Goal: Task Accomplishment & Management: Manage account settings

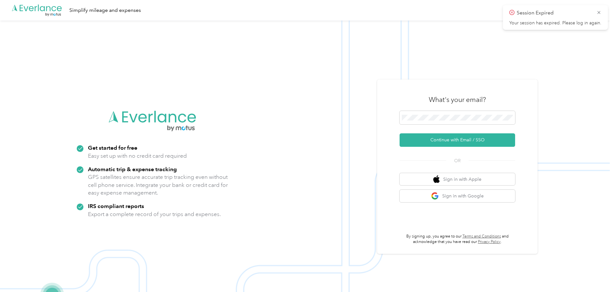
click at [307, 113] on img at bounding box center [305, 167] width 610 height 292
click at [307, 136] on button "Continue with Email / SSO" at bounding box center [458, 139] width 116 height 13
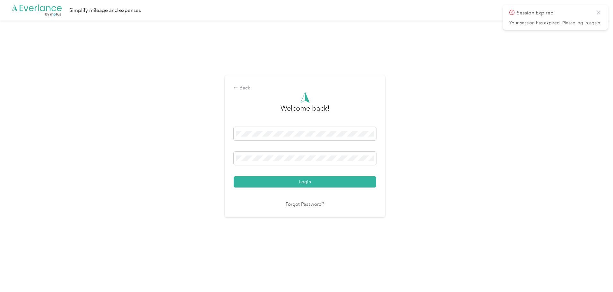
drag, startPoint x: 598, startPoint y: 10, endPoint x: 605, endPoint y: 8, distance: 7.1
click at [307, 8] on div "Session Expired Your session has expired. Please log in again." at bounding box center [555, 17] width 105 height 25
click at [305, 164] on span at bounding box center [305, 158] width 142 height 13
drag, startPoint x: 176, startPoint y: 112, endPoint x: 176, endPoint y: 107, distance: 5.8
click at [176, 107] on div "Back Welcome back! Login Forgot Password?" at bounding box center [305, 149] width 610 height 257
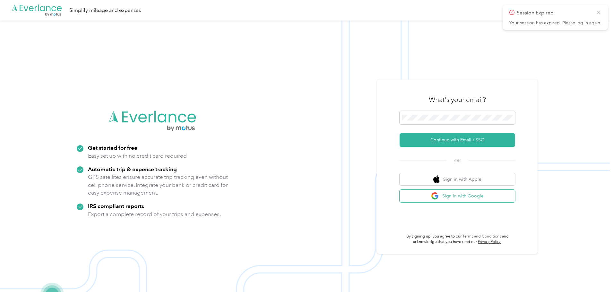
click at [307, 194] on button "Sign in with Google" at bounding box center [458, 196] width 116 height 13
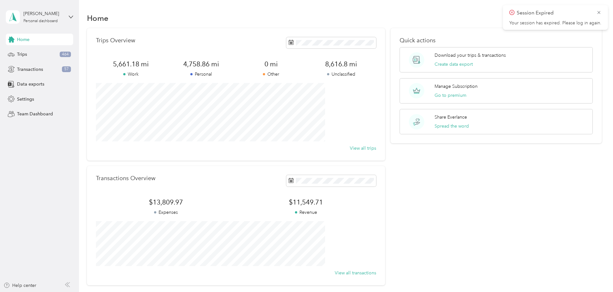
click at [307, 11] on icon at bounding box center [598, 13] width 5 height 6
click at [20, 59] on div "Trips 464" at bounding box center [39, 55] width 67 height 12
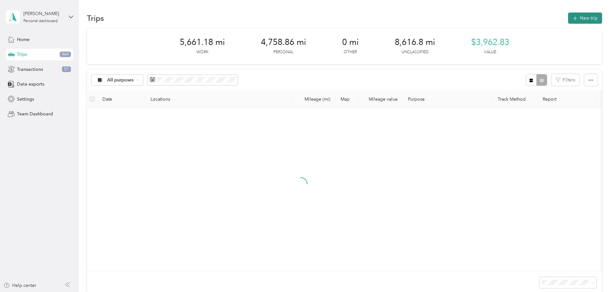
click at [307, 16] on button "New trip" at bounding box center [585, 18] width 34 height 11
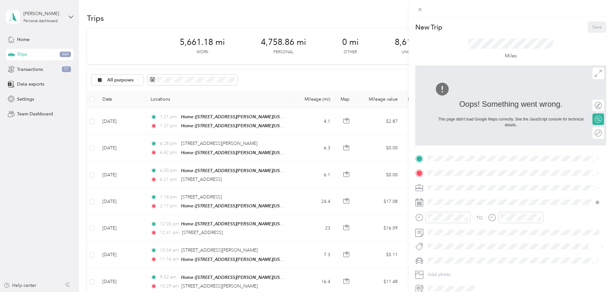
click at [307, 89] on img at bounding box center [441, 89] width 15 height 15
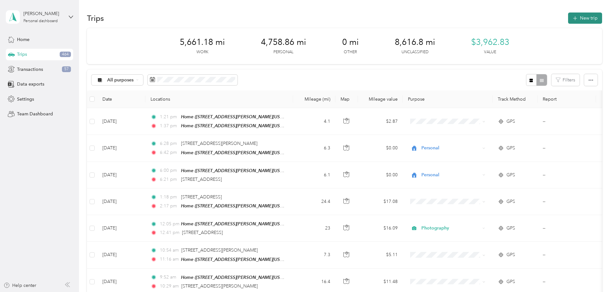
click at [568, 15] on button "New trip" at bounding box center [585, 18] width 34 height 11
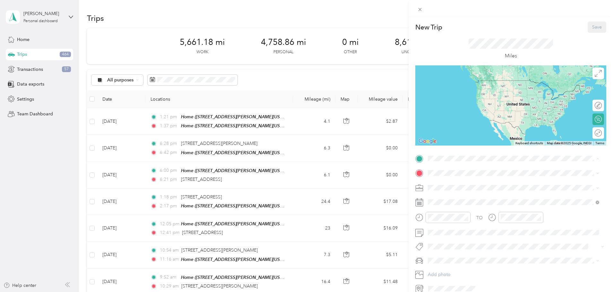
drag, startPoint x: 480, startPoint y: 190, endPoint x: 477, endPoint y: 193, distance: 3.7
click at [480, 190] on span "[STREET_ADDRESS][PERSON_NAME][US_STATE]" at bounding box center [490, 191] width 100 height 5
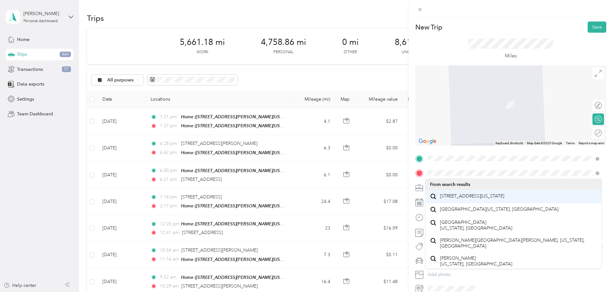
click at [490, 199] on span "[STREET_ADDRESS][US_STATE]" at bounding box center [472, 197] width 64 height 6
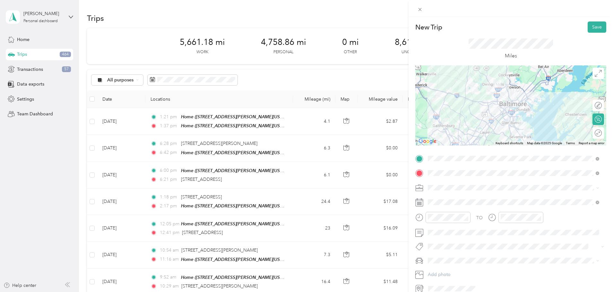
click at [442, 200] on li "Work" at bounding box center [514, 197] width 176 height 11
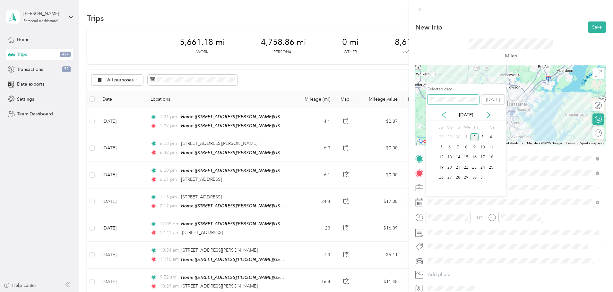
click at [421, 292] on div "New Trip Save This trip cannot be edited because it is either under review, app…" at bounding box center [305, 292] width 610 height 0
click at [474, 158] on div "13" at bounding box center [474, 158] width 8 height 8
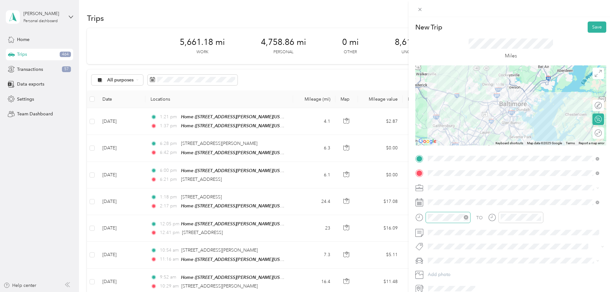
click at [466, 218] on icon "close-circle" at bounding box center [466, 217] width 4 height 4
click at [539, 217] on icon "close-circle" at bounding box center [539, 217] width 4 height 4
click at [592, 28] on button "Save" at bounding box center [597, 27] width 19 height 11
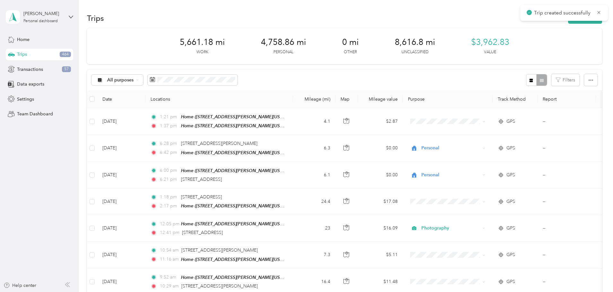
click at [598, 13] on icon at bounding box center [598, 13] width 5 height 6
click at [568, 17] on button "New trip" at bounding box center [585, 18] width 34 height 11
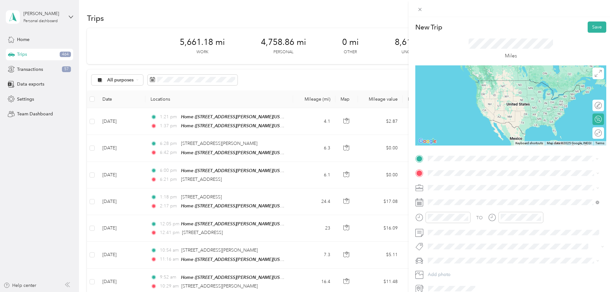
click at [461, 183] on span "[STREET_ADDRESS][US_STATE]" at bounding box center [472, 182] width 64 height 6
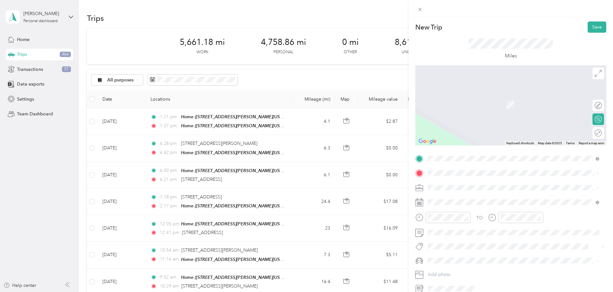
click at [448, 200] on div "Home [STREET_ADDRESS][PERSON_NAME][US_STATE]" at bounding box center [490, 202] width 100 height 13
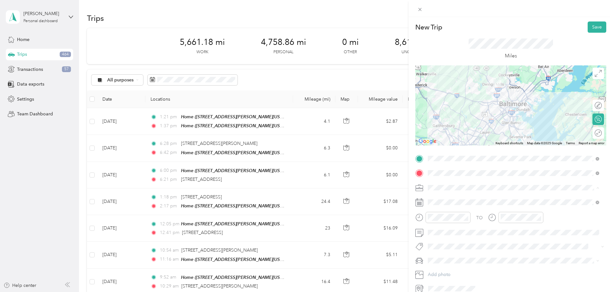
click at [441, 201] on li "Work" at bounding box center [514, 199] width 176 height 11
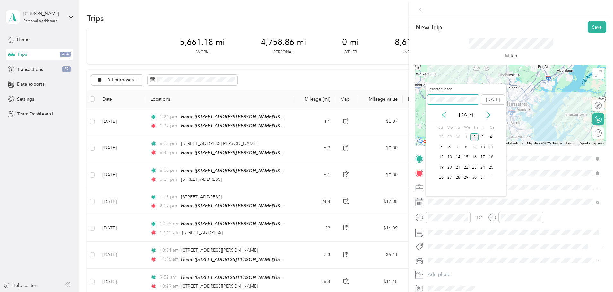
click at [425, 292] on div "New Trip Save This trip cannot be edited because it is either under review, app…" at bounding box center [305, 292] width 610 height 0
click at [473, 158] on div "13" at bounding box center [474, 158] width 8 height 8
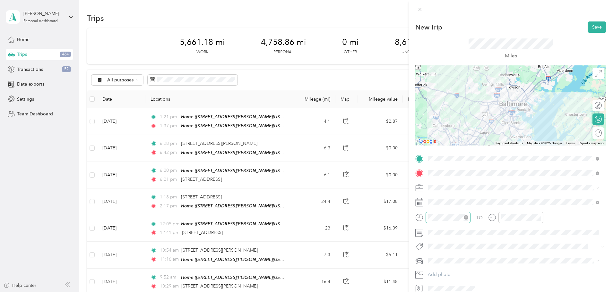
click at [467, 217] on icon "close-circle" at bounding box center [466, 217] width 4 height 4
click at [540, 219] on icon "close-circle" at bounding box center [539, 217] width 4 height 4
click at [594, 22] on button "Save" at bounding box center [597, 27] width 19 height 11
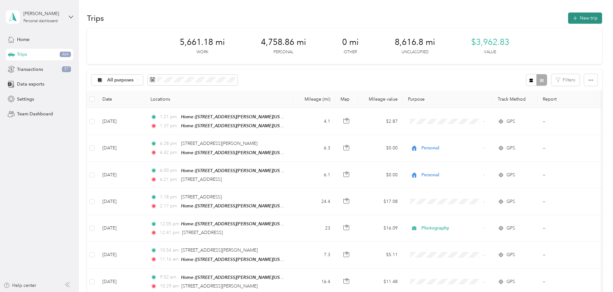
click at [568, 22] on button "New trip" at bounding box center [585, 18] width 34 height 11
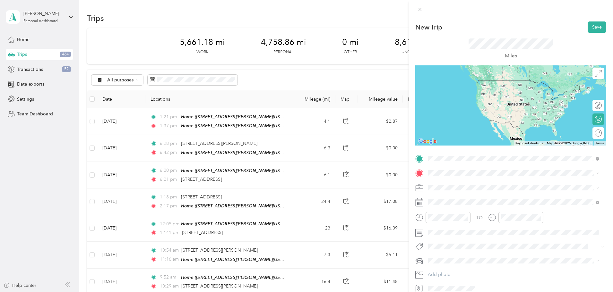
drag, startPoint x: 470, startPoint y: 190, endPoint x: 463, endPoint y: 183, distance: 10.0
click at [470, 189] on span "[STREET_ADDRESS][PERSON_NAME][US_STATE]" at bounding box center [490, 191] width 100 height 5
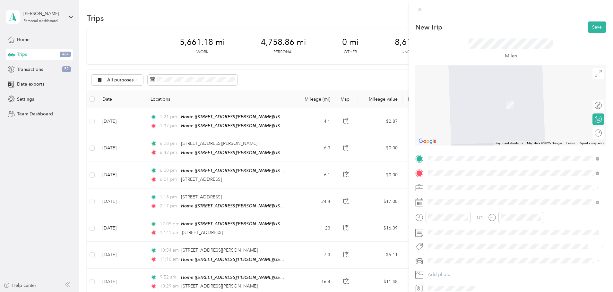
click at [448, 196] on span "[STREET_ADDRESS][US_STATE]" at bounding box center [472, 197] width 64 height 6
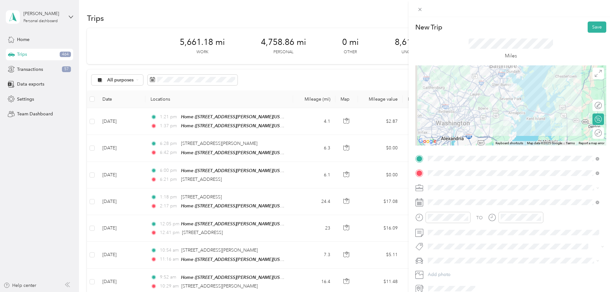
click at [438, 201] on li "Work" at bounding box center [514, 198] width 176 height 11
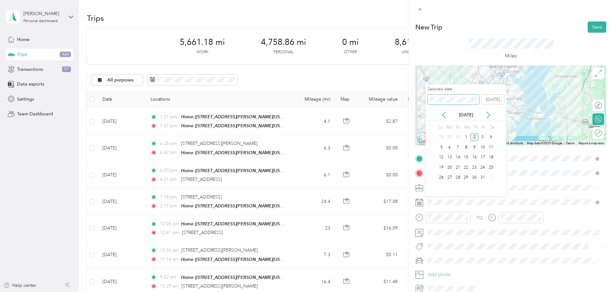
click at [430, 101] on span at bounding box center [453, 100] width 52 height 10
click at [494, 97] on button "[DATE]" at bounding box center [492, 100] width 23 height 10
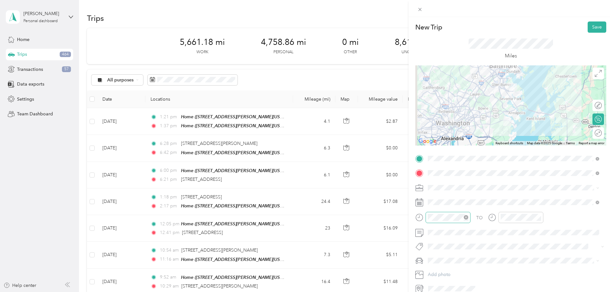
click at [468, 217] on icon "close-circle" at bounding box center [466, 217] width 4 height 4
click at [538, 218] on icon "close-circle" at bounding box center [539, 217] width 4 height 4
click at [595, 21] on div "New Trip Save This trip cannot be edited because it is either under review, app…" at bounding box center [511, 163] width 204 height 292
click at [591, 27] on button "Save" at bounding box center [597, 27] width 19 height 11
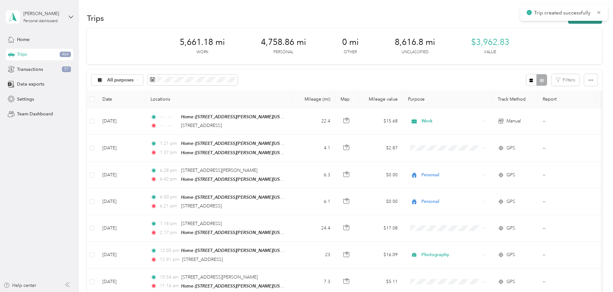
click at [568, 22] on button "New trip" at bounding box center [585, 18] width 34 height 11
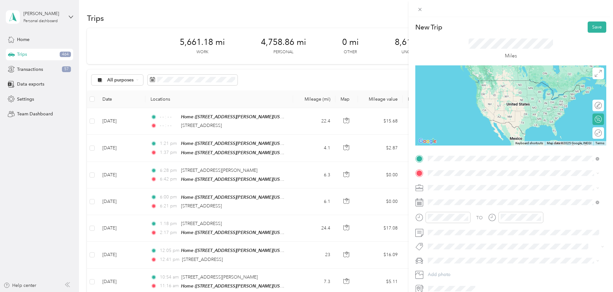
click at [476, 180] on span "[STREET_ADDRESS][US_STATE]" at bounding box center [472, 182] width 64 height 6
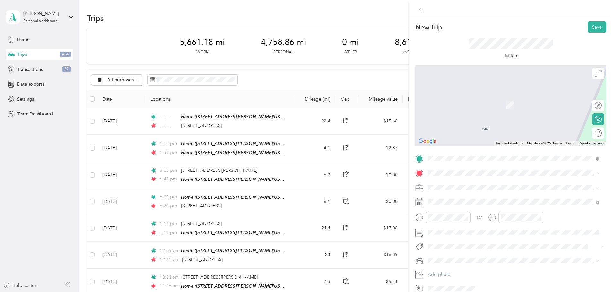
click at [453, 204] on span "[STREET_ADDRESS][PERSON_NAME][US_STATE]" at bounding box center [490, 205] width 100 height 5
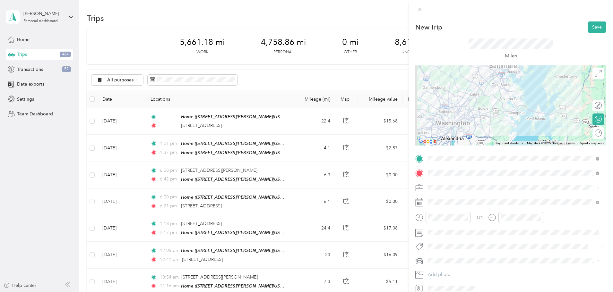
click at [433, 200] on li "Work" at bounding box center [514, 199] width 176 height 11
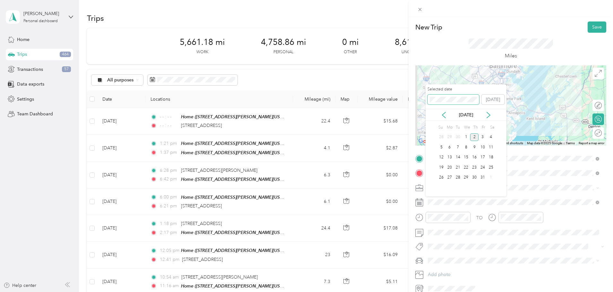
click at [424, 292] on div "New Trip Save This trip cannot be edited because it is either under review, app…" at bounding box center [305, 292] width 610 height 0
click at [476, 156] on div "13" at bounding box center [474, 158] width 8 height 8
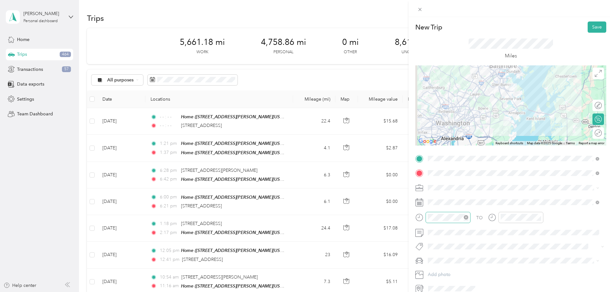
click at [466, 218] on icon "close-circle" at bounding box center [466, 217] width 4 height 4
click at [538, 218] on icon "close-circle" at bounding box center [539, 217] width 4 height 4
click at [588, 29] on button "Save" at bounding box center [597, 27] width 19 height 11
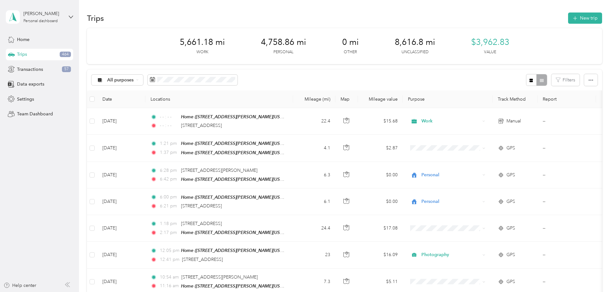
drag, startPoint x: 541, startPoint y: 11, endPoint x: 562, endPoint y: 20, distance: 22.7
click at [568, 16] on button "New trip" at bounding box center [585, 18] width 34 height 11
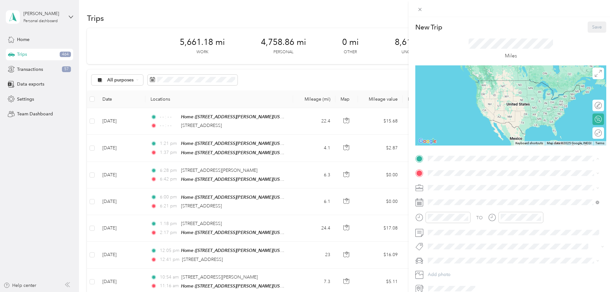
click at [475, 189] on span "[STREET_ADDRESS][PERSON_NAME][US_STATE]" at bounding box center [490, 191] width 100 height 5
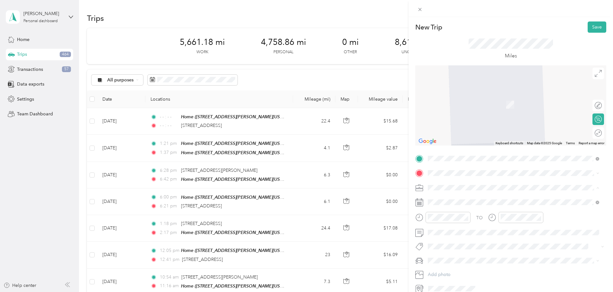
click at [434, 198] on span "Work" at bounding box center [435, 198] width 11 height 5
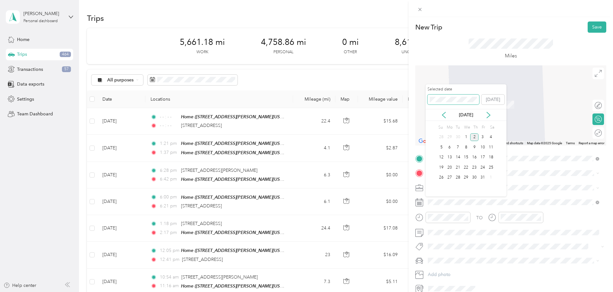
click at [430, 99] on span at bounding box center [453, 100] width 52 height 10
click at [475, 168] on div "20" at bounding box center [474, 168] width 8 height 8
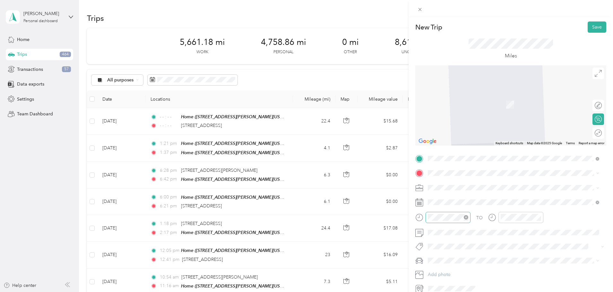
click at [467, 219] on icon "close-circle" at bounding box center [466, 217] width 4 height 4
click at [539, 217] on icon "close-circle" at bounding box center [539, 217] width 4 height 4
click at [474, 197] on span "[STREET_ADDRESS][US_STATE]" at bounding box center [472, 197] width 64 height 6
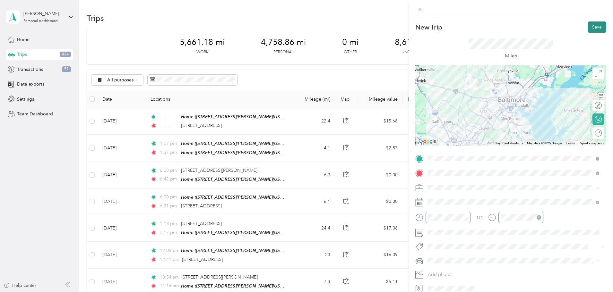
click at [595, 26] on button "Save" at bounding box center [597, 27] width 19 height 11
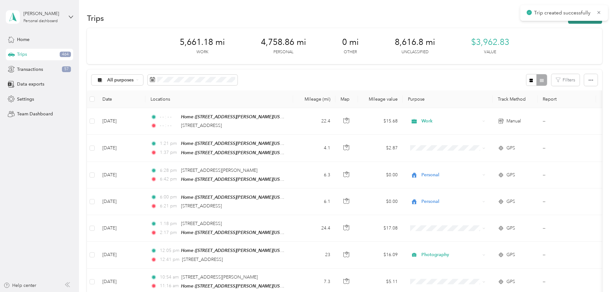
click at [568, 23] on button "New trip" at bounding box center [585, 18] width 34 height 11
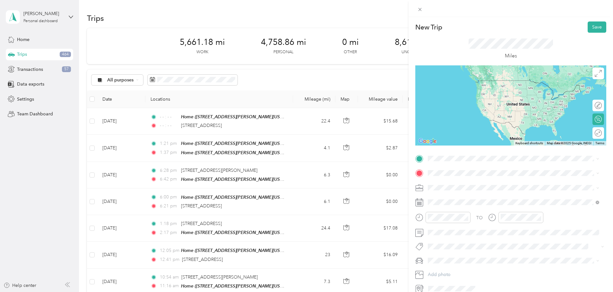
click at [487, 181] on span "[STREET_ADDRESS][US_STATE]" at bounding box center [472, 181] width 64 height 6
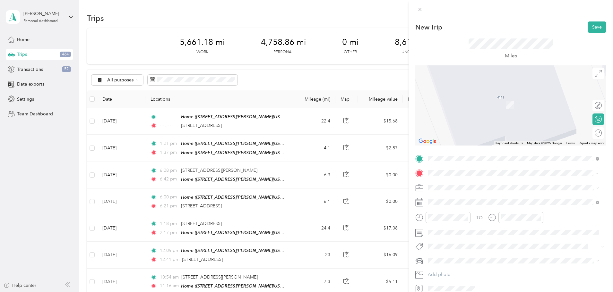
click at [463, 199] on span "[STREET_ADDRESS][US_STATE]" at bounding box center [472, 197] width 64 height 6
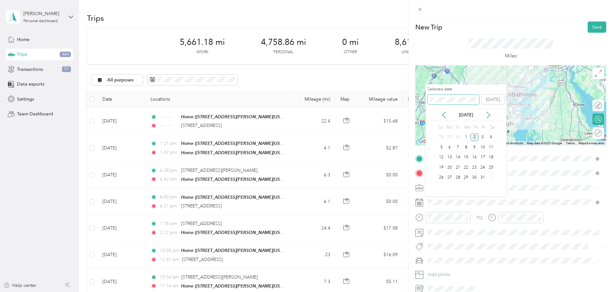
click at [423, 292] on div "New Trip Save This trip cannot be edited because it is either under review, app…" at bounding box center [305, 292] width 610 height 0
click at [456, 102] on span at bounding box center [453, 100] width 52 height 10
click at [474, 167] on div "20" at bounding box center [474, 168] width 8 height 8
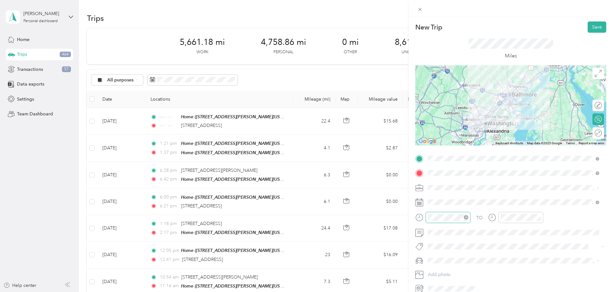
click at [467, 218] on icon "close-circle" at bounding box center [466, 217] width 4 height 4
click at [539, 217] on icon "close-circle" at bounding box center [539, 217] width 4 height 4
click at [441, 201] on li "Work" at bounding box center [514, 199] width 176 height 11
click at [589, 24] on button "Save" at bounding box center [597, 27] width 19 height 11
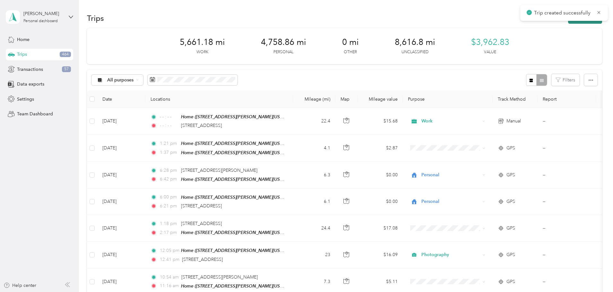
click at [568, 22] on button "New trip" at bounding box center [585, 18] width 34 height 11
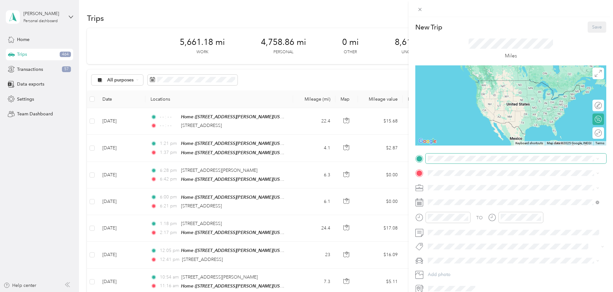
click at [444, 161] on span at bounding box center [516, 159] width 181 height 10
click at [447, 155] on span at bounding box center [516, 159] width 181 height 10
click at [444, 186] on div "[STREET_ADDRESS][US_STATE]" at bounding box center [513, 182] width 167 height 9
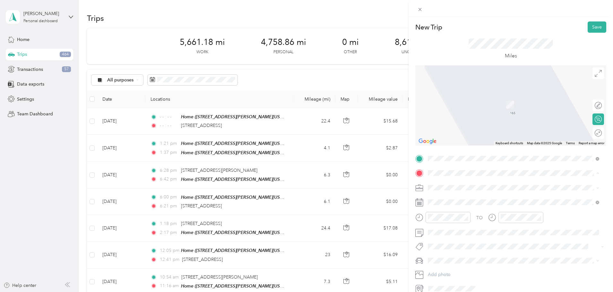
click at [447, 195] on div "Home [STREET_ADDRESS][PERSON_NAME][US_STATE]" at bounding box center [513, 203] width 167 height 16
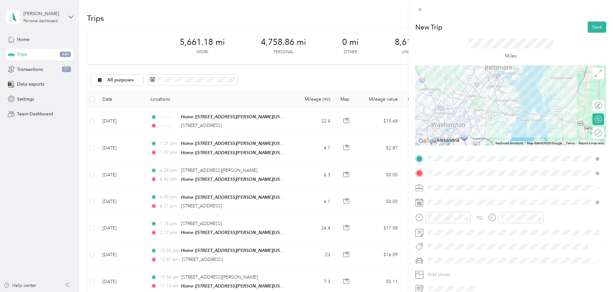
click at [439, 200] on li "Work" at bounding box center [514, 199] width 176 height 11
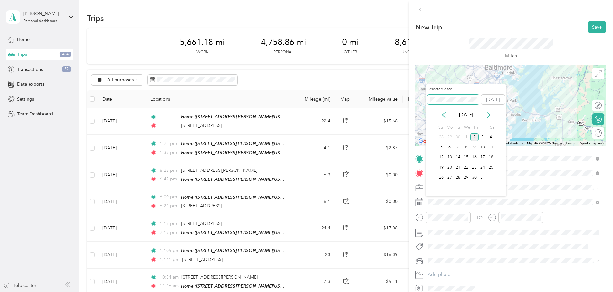
click at [423, 292] on div "New Trip Save This trip cannot be edited because it is either under review, app…" at bounding box center [305, 292] width 610 height 0
click at [473, 166] on div "20" at bounding box center [474, 168] width 8 height 8
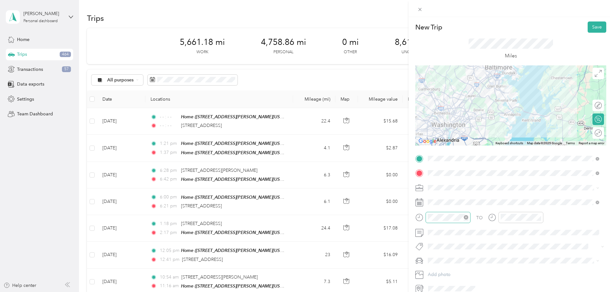
click at [466, 217] on icon "close-circle" at bounding box center [466, 217] width 4 height 4
click at [541, 219] on icon "close-circle" at bounding box center [539, 217] width 4 height 4
click at [597, 27] on button "Save" at bounding box center [597, 27] width 19 height 11
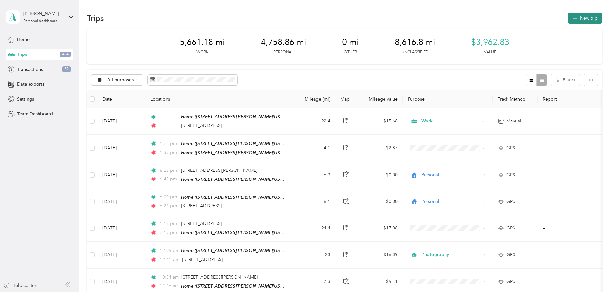
click at [568, 16] on button "New trip" at bounding box center [585, 18] width 34 height 11
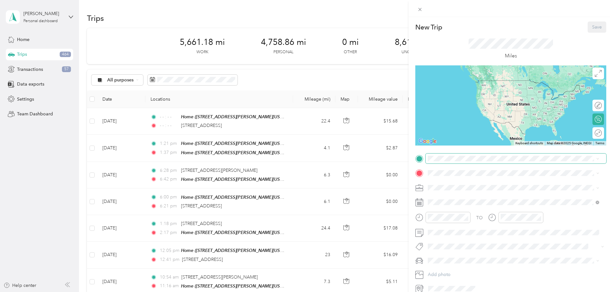
click at [447, 155] on span at bounding box center [516, 159] width 181 height 10
click at [447, 163] on span at bounding box center [516, 159] width 181 height 10
click at [449, 191] on span "[STREET_ADDRESS][PERSON_NAME][US_STATE]" at bounding box center [490, 191] width 100 height 5
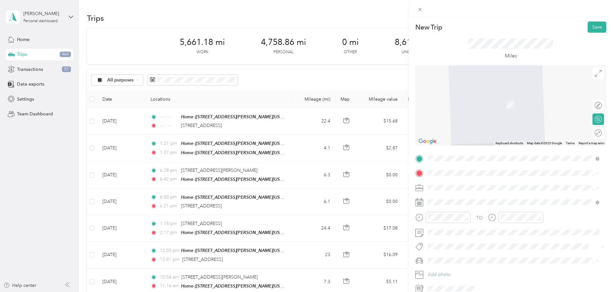
click at [473, 197] on span "[STREET_ADDRESS][PERSON_NAME][US_STATE]" at bounding box center [490, 196] width 100 height 6
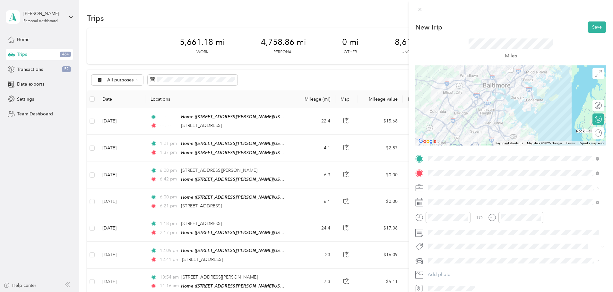
click at [441, 199] on div "Work" at bounding box center [513, 199] width 167 height 7
click at [440, 199] on span at bounding box center [516, 202] width 181 height 10
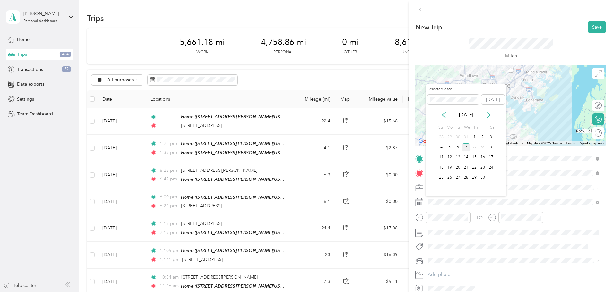
click at [466, 145] on div "7" at bounding box center [466, 147] width 8 height 8
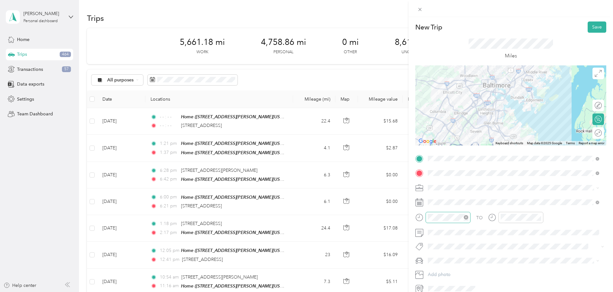
click at [466, 216] on icon "close-circle" at bounding box center [466, 217] width 4 height 4
click at [539, 217] on icon "close-circle" at bounding box center [539, 217] width 4 height 4
click at [588, 24] on button "Save" at bounding box center [597, 27] width 19 height 11
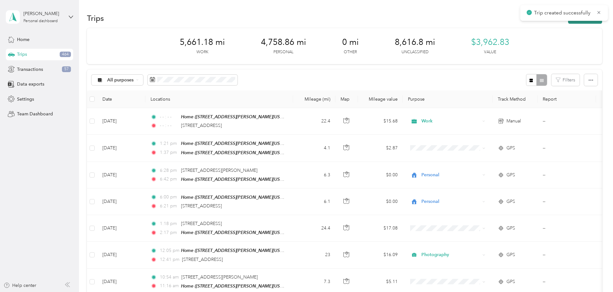
click at [568, 23] on button "New trip" at bounding box center [585, 18] width 34 height 11
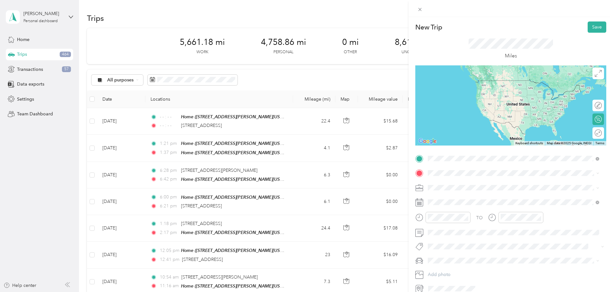
click at [457, 185] on span "[STREET_ADDRESS][PERSON_NAME][US_STATE]" at bounding box center [490, 182] width 100 height 6
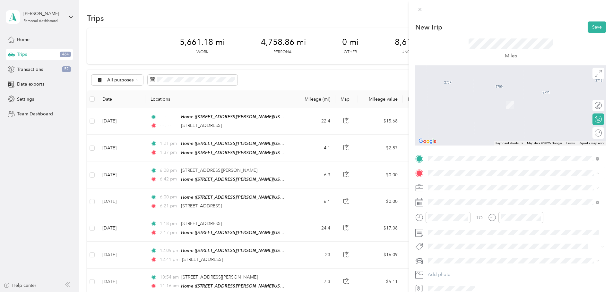
click at [454, 198] on div "Home" at bounding box center [490, 199] width 100 height 6
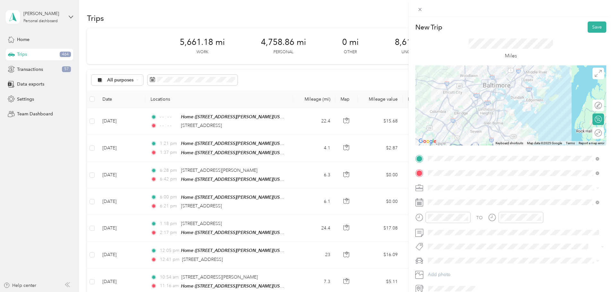
click at [435, 201] on li "Work" at bounding box center [514, 198] width 176 height 11
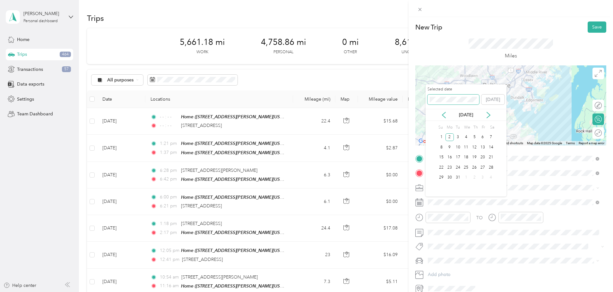
click at [439, 96] on span at bounding box center [453, 100] width 52 height 10
click at [425, 292] on div "New Trip Save This trip cannot be edited because it is either under review, app…" at bounding box center [305, 292] width 610 height 0
click at [465, 148] on div "7" at bounding box center [466, 147] width 8 height 8
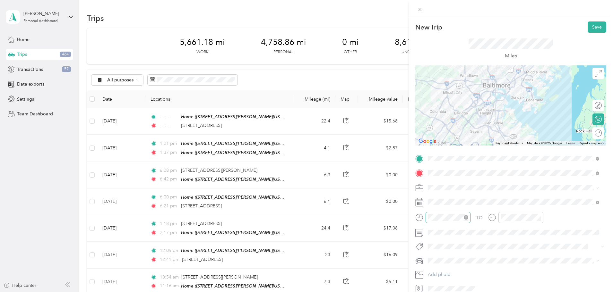
click at [466, 218] on icon "close-circle" at bounding box center [466, 217] width 4 height 4
click at [540, 217] on icon "close-circle" at bounding box center [539, 217] width 4 height 4
click at [591, 28] on button "Save" at bounding box center [597, 27] width 19 height 11
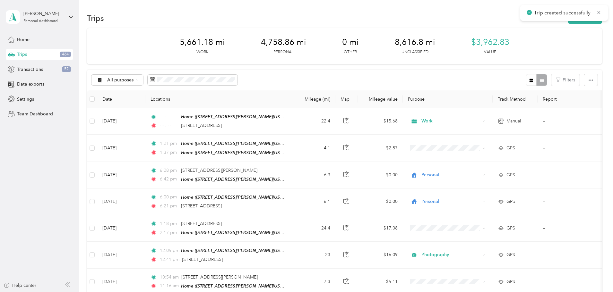
click at [532, 20] on div "Trip created successfully" at bounding box center [564, 13] width 88 height 16
click at [568, 21] on button "New trip" at bounding box center [585, 18] width 34 height 11
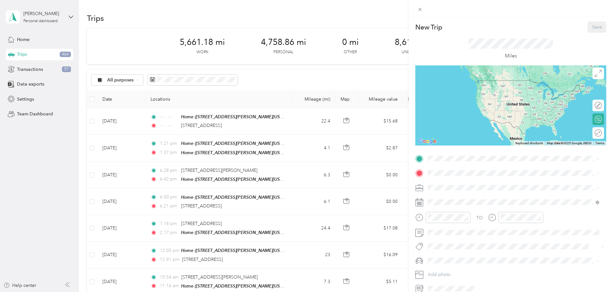
click at [468, 193] on div "Home [STREET_ADDRESS][PERSON_NAME][US_STATE]" at bounding box center [513, 188] width 167 height 16
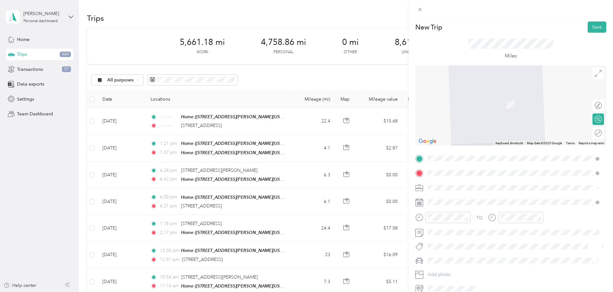
click at [502, 199] on span "[STREET_ADDRESS][US_STATE]" at bounding box center [472, 197] width 64 height 6
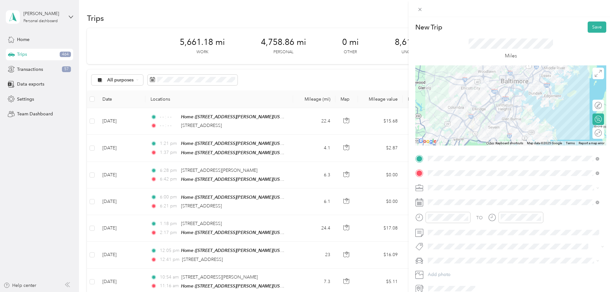
click at [433, 199] on span "Work" at bounding box center [435, 198] width 11 height 5
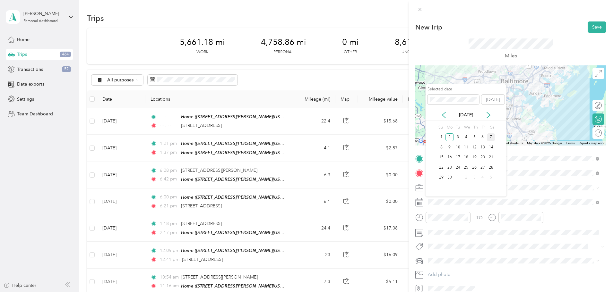
click at [490, 134] on div "7" at bounding box center [491, 137] width 8 height 8
click at [465, 147] on div "7" at bounding box center [466, 147] width 8 height 8
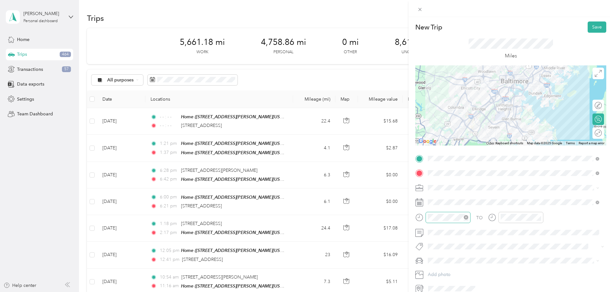
click at [466, 216] on icon "close-circle" at bounding box center [466, 217] width 4 height 4
click at [540, 217] on icon "close-circle" at bounding box center [539, 217] width 4 height 4
click at [593, 28] on button "Save" at bounding box center [597, 27] width 19 height 11
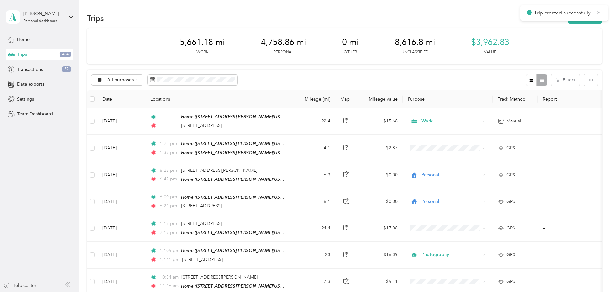
click at [546, 24] on div "Trips New trip" at bounding box center [344, 17] width 515 height 13
click at [546, 20] on div "Trip created successfully" at bounding box center [564, 13] width 88 height 16
click at [546, 24] on div "Trips New trip" at bounding box center [344, 17] width 515 height 13
click at [568, 22] on button "New trip" at bounding box center [585, 18] width 34 height 11
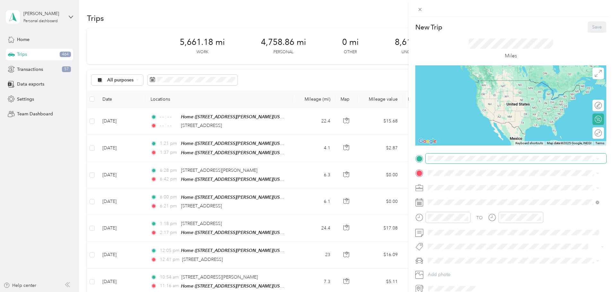
click at [448, 161] on span at bounding box center [516, 159] width 181 height 10
click at [453, 154] on span at bounding box center [516, 159] width 181 height 10
click at [469, 184] on span "[STREET_ADDRESS][US_STATE]" at bounding box center [472, 182] width 64 height 6
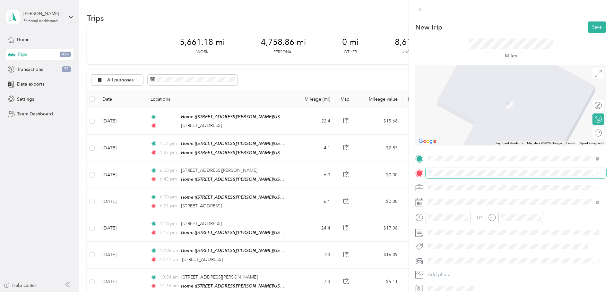
click at [455, 176] on span at bounding box center [516, 173] width 181 height 10
click at [455, 169] on span at bounding box center [516, 173] width 181 height 10
click at [453, 203] on span "[STREET_ADDRESS][PERSON_NAME][US_STATE]" at bounding box center [490, 205] width 100 height 5
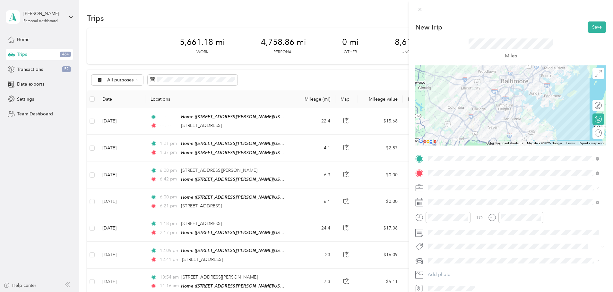
click at [446, 191] on span at bounding box center [516, 188] width 181 height 10
click at [438, 201] on li "Work" at bounding box center [514, 199] width 176 height 11
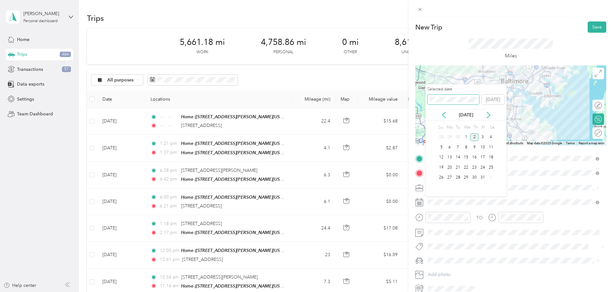
click at [423, 292] on div "New Trip Save This trip cannot be edited because it is either under review, app…" at bounding box center [305, 292] width 610 height 0
click at [467, 146] on div "7" at bounding box center [466, 147] width 8 height 8
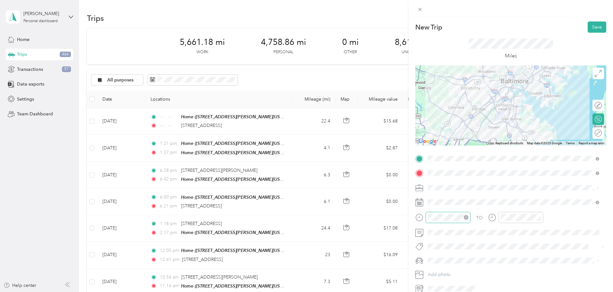
click at [466, 216] on icon "close-circle" at bounding box center [466, 217] width 4 height 4
click at [538, 217] on icon "close-circle" at bounding box center [539, 217] width 4 height 4
click at [588, 25] on button "Save" at bounding box center [597, 27] width 19 height 11
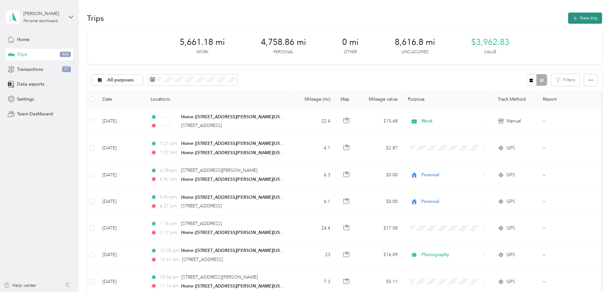
click at [568, 15] on button "New trip" at bounding box center [585, 18] width 34 height 11
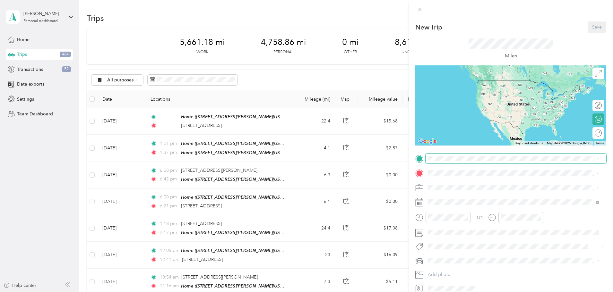
click at [460, 154] on span at bounding box center [516, 159] width 181 height 10
click at [437, 184] on div "Home [STREET_ADDRESS][PERSON_NAME][US_STATE]" at bounding box center [513, 188] width 167 height 16
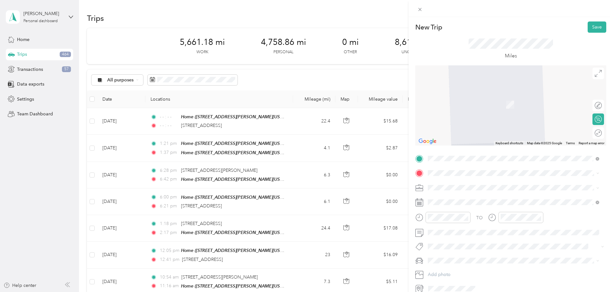
click at [474, 199] on span "[STREET_ADDRESS][PERSON_NAME][US_STATE]" at bounding box center [490, 196] width 100 height 6
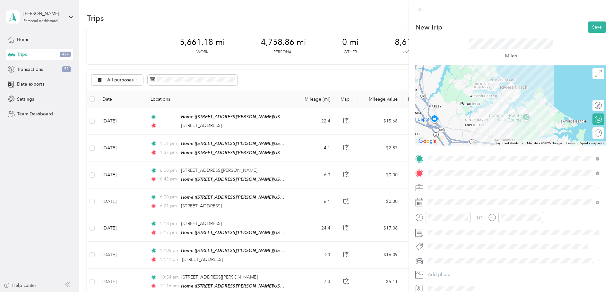
click at [443, 201] on li "Work" at bounding box center [514, 199] width 176 height 11
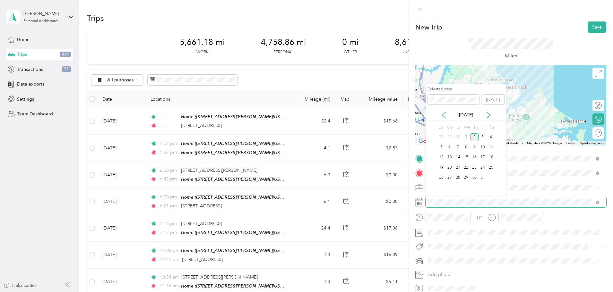
click at [427, 203] on span at bounding box center [516, 202] width 181 height 10
click at [448, 165] on div "17" at bounding box center [449, 168] width 8 height 8
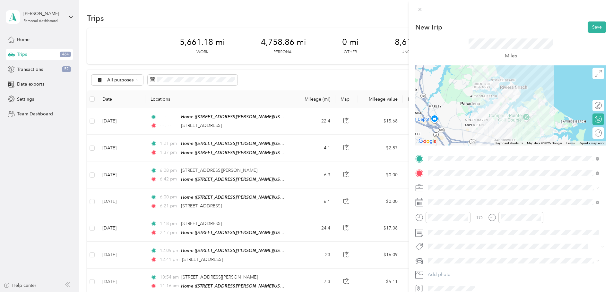
drag, startPoint x: 465, startPoint y: 218, endPoint x: 487, endPoint y: 219, distance: 21.9
click at [465, 218] on icon "close-circle" at bounding box center [466, 217] width 4 height 4
click at [539, 216] on icon "close-circle" at bounding box center [539, 217] width 4 height 4
click at [592, 23] on button "Save" at bounding box center [597, 27] width 19 height 11
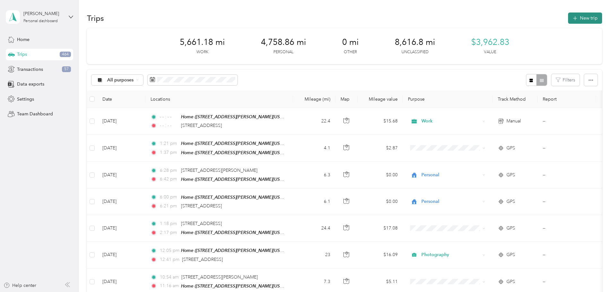
click at [568, 15] on button "New trip" at bounding box center [585, 18] width 34 height 11
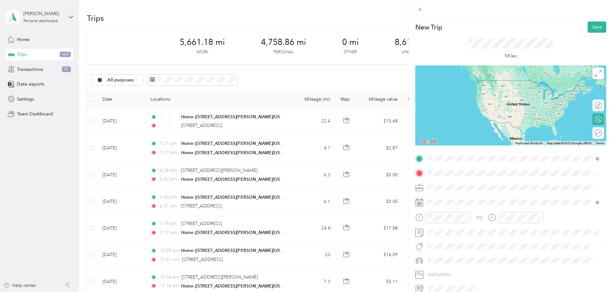
click at [461, 185] on span "[STREET_ADDRESS][PERSON_NAME][US_STATE]" at bounding box center [490, 182] width 100 height 6
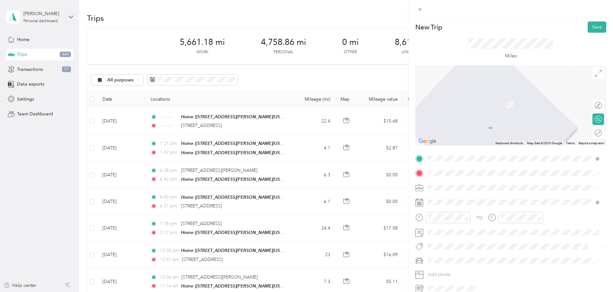
click at [453, 184] on span at bounding box center [516, 188] width 181 height 10
click at [472, 199] on span "[STREET_ADDRESS][US_STATE]" at bounding box center [472, 197] width 64 height 6
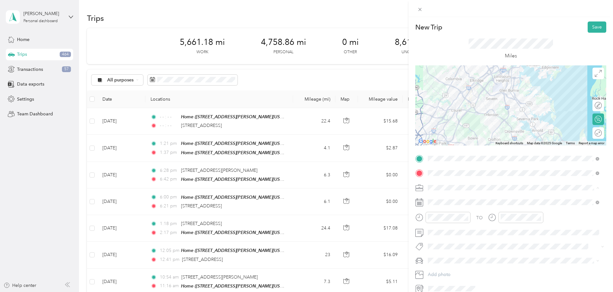
click at [437, 205] on li "Personal" at bounding box center [514, 210] width 176 height 11
click at [438, 200] on li "Work" at bounding box center [514, 198] width 176 height 11
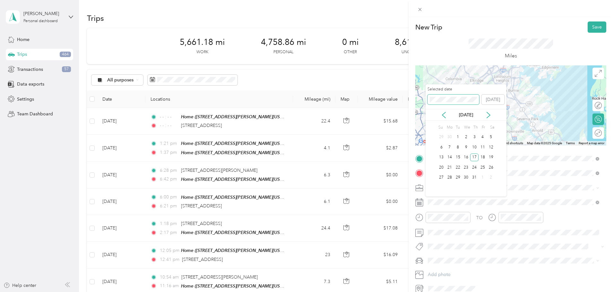
click at [460, 104] on span at bounding box center [453, 100] width 52 height 10
click at [461, 103] on span at bounding box center [453, 100] width 52 height 10
click at [450, 167] on div "17" at bounding box center [449, 168] width 8 height 8
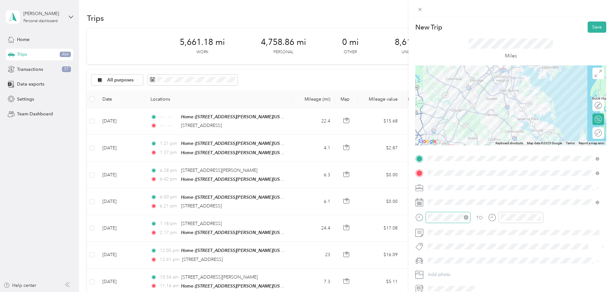
click at [467, 216] on icon "close-circle" at bounding box center [466, 217] width 4 height 4
click at [540, 218] on icon "close-circle" at bounding box center [539, 217] width 4 height 4
click at [592, 24] on button "Save" at bounding box center [597, 27] width 19 height 11
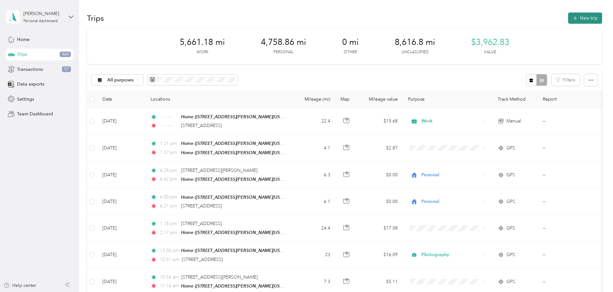
click at [568, 14] on button "New trip" at bounding box center [585, 18] width 34 height 11
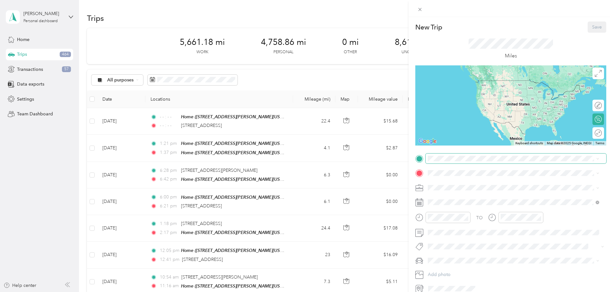
click at [448, 163] on span at bounding box center [516, 159] width 181 height 10
click at [454, 184] on span "[STREET_ADDRESS][US_STATE]" at bounding box center [472, 182] width 64 height 6
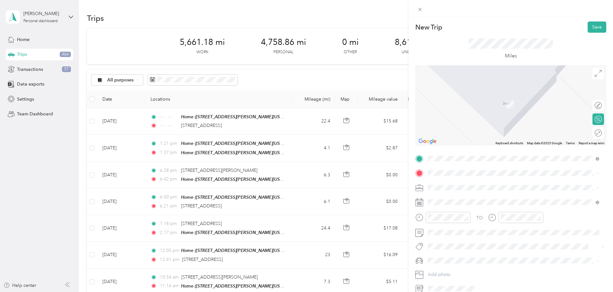
click at [444, 168] on div "TO Add photo" at bounding box center [510, 224] width 191 height 141
click at [485, 198] on span "[STREET_ADDRESS][US_STATE]" at bounding box center [472, 197] width 64 height 6
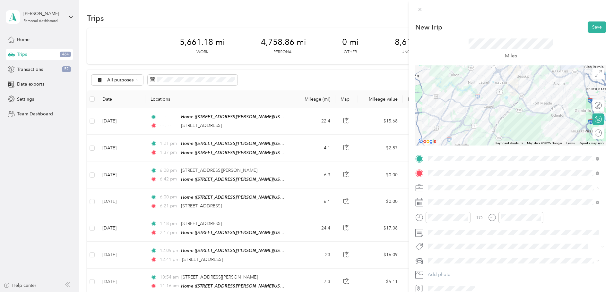
click at [433, 202] on li "Work" at bounding box center [514, 199] width 176 height 11
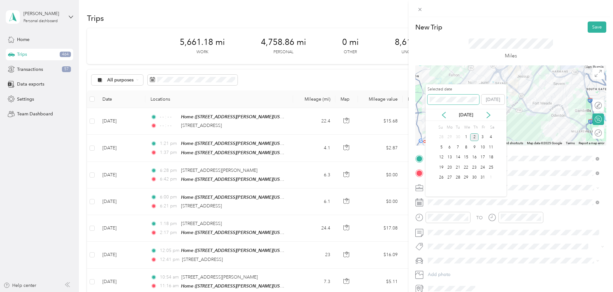
click at [427, 99] on div "Selected date [DATE]" at bounding box center [466, 98] width 81 height 22
click at [449, 166] on div "17" at bounding box center [449, 168] width 8 height 8
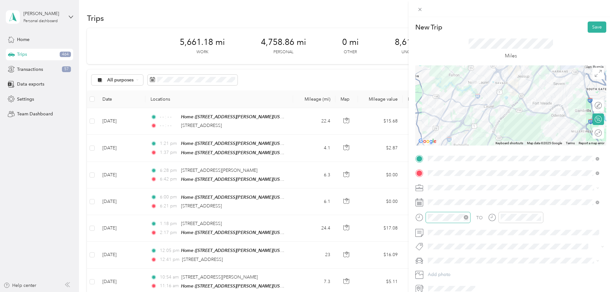
click at [465, 218] on icon "close-circle" at bounding box center [466, 217] width 4 height 4
click at [539, 217] on icon "close-circle" at bounding box center [539, 217] width 4 height 4
click at [597, 28] on button "Save" at bounding box center [597, 27] width 19 height 11
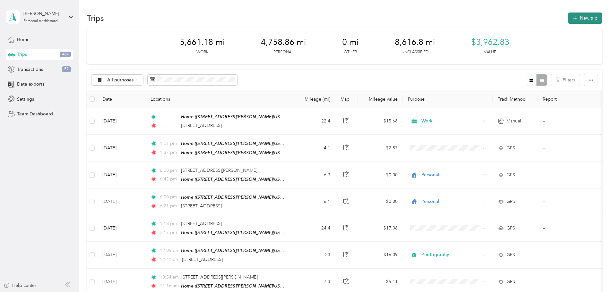
click at [568, 22] on button "New trip" at bounding box center [585, 18] width 34 height 11
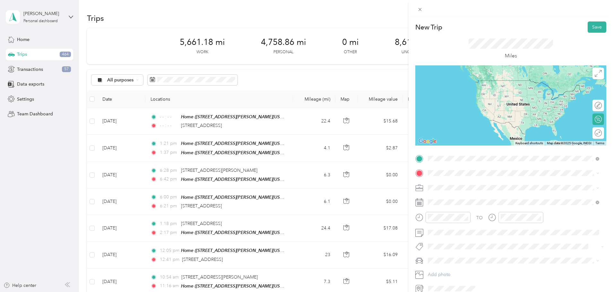
click at [449, 185] on span "[STREET_ADDRESS][US_STATE]" at bounding box center [472, 182] width 64 height 6
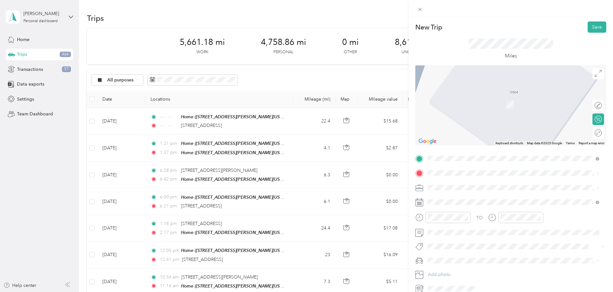
click at [442, 205] on span "[STREET_ADDRESS][PERSON_NAME][US_STATE]" at bounding box center [490, 205] width 100 height 5
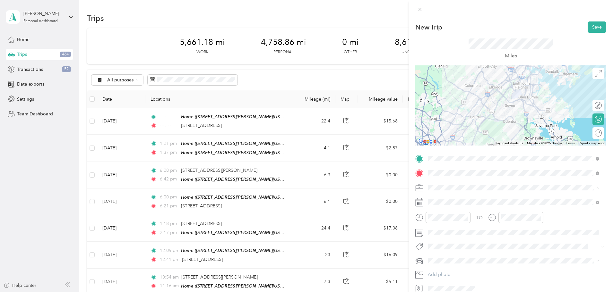
click at [439, 200] on div "Work" at bounding box center [513, 199] width 167 height 7
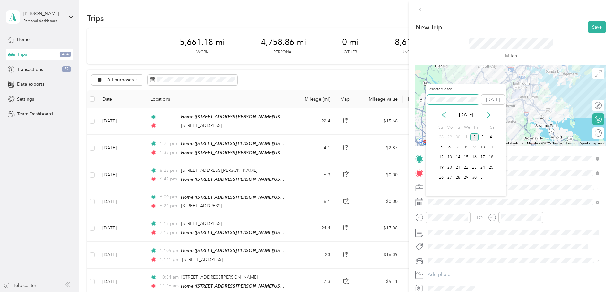
click at [421, 292] on div "New Trip Save This trip cannot be edited because it is either under review, app…" at bounding box center [305, 292] width 610 height 0
click at [493, 101] on button "[DATE]" at bounding box center [492, 100] width 23 height 10
click at [443, 199] on span at bounding box center [516, 202] width 181 height 10
click at [458, 98] on span at bounding box center [453, 100] width 52 height 10
drag, startPoint x: 458, startPoint y: 95, endPoint x: 392, endPoint y: 85, distance: 66.8
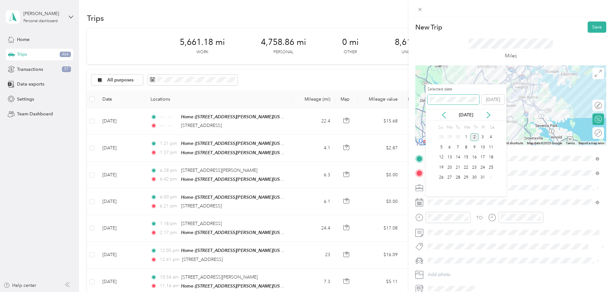
click at [392, 292] on div "New Trip Save This trip cannot be edited because it is either under review, app…" at bounding box center [305, 292] width 610 height 0
click at [449, 165] on div "17" at bounding box center [449, 168] width 8 height 8
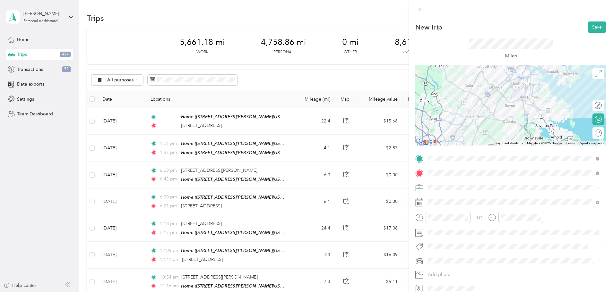
click at [465, 217] on icon "close-circle" at bounding box center [466, 217] width 4 height 4
drag, startPoint x: 538, startPoint y: 217, endPoint x: 541, endPoint y: 212, distance: 5.9
click at [538, 217] on icon "close-circle" at bounding box center [539, 217] width 4 height 4
click at [590, 27] on button "Save" at bounding box center [597, 27] width 19 height 11
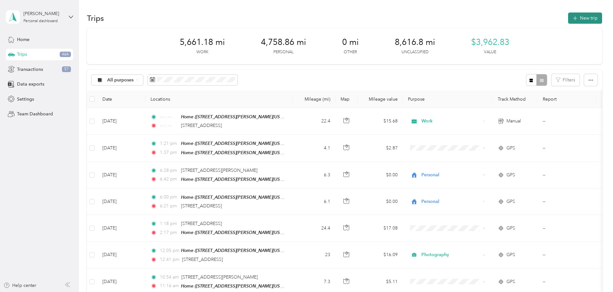
click at [568, 17] on button "New trip" at bounding box center [585, 18] width 34 height 11
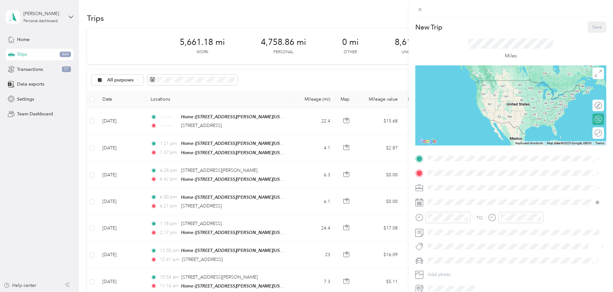
click at [456, 189] on span "[STREET_ADDRESS][PERSON_NAME][US_STATE]" at bounding box center [490, 191] width 100 height 5
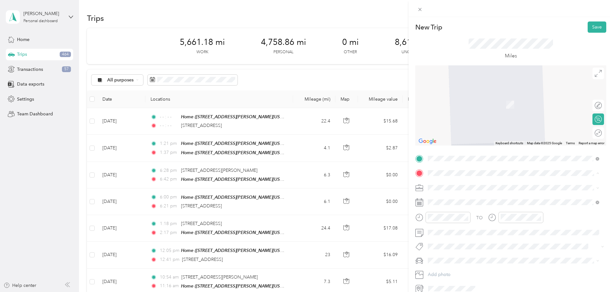
click at [434, 168] on div "TO Add photo" at bounding box center [510, 224] width 191 height 141
click at [472, 199] on span "[STREET_ADDRESS][PERSON_NAME][US_STATE]" at bounding box center [490, 197] width 100 height 6
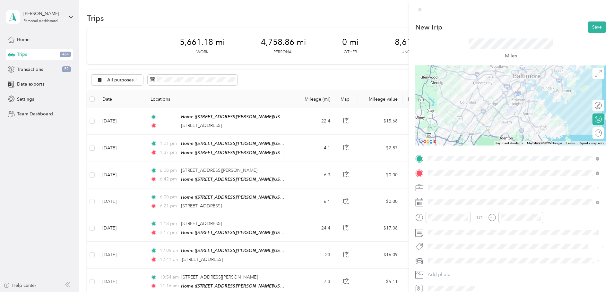
click at [445, 184] on span at bounding box center [516, 188] width 181 height 10
click at [439, 200] on li "Work" at bounding box center [514, 196] width 176 height 11
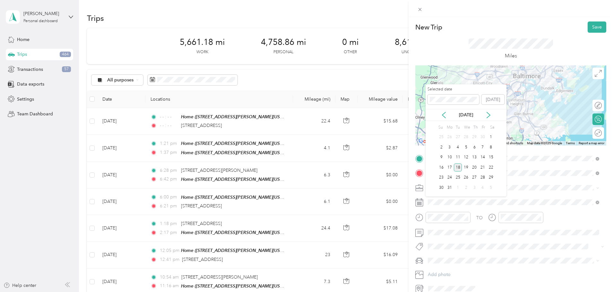
click at [459, 166] on div "18" at bounding box center [458, 168] width 8 height 8
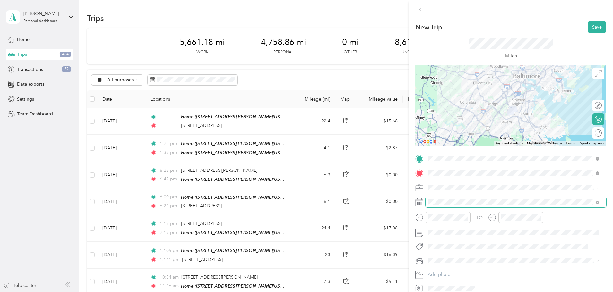
drag, startPoint x: 467, startPoint y: 217, endPoint x: 510, endPoint y: 207, distance: 44.0
click at [467, 216] on icon "close-circle" at bounding box center [466, 217] width 4 height 4
click at [538, 217] on icon "close-circle" at bounding box center [539, 217] width 4 height 4
click at [601, 26] on button "Save" at bounding box center [597, 27] width 19 height 11
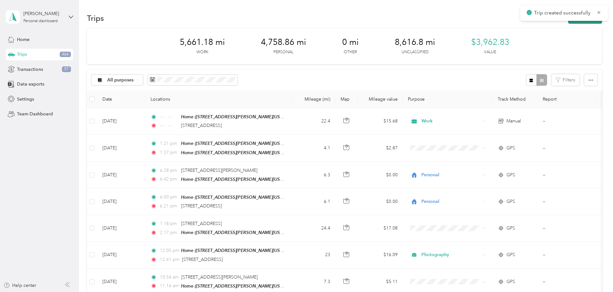
click at [568, 21] on button "New trip" at bounding box center [585, 18] width 34 height 11
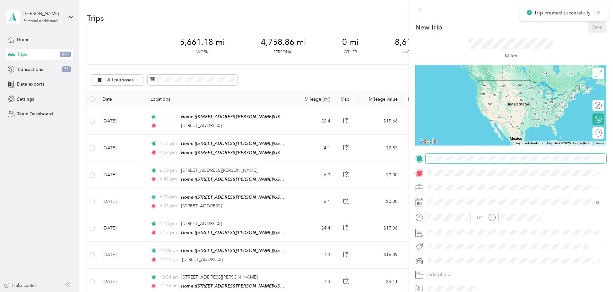
click at [440, 155] on span at bounding box center [516, 159] width 181 height 10
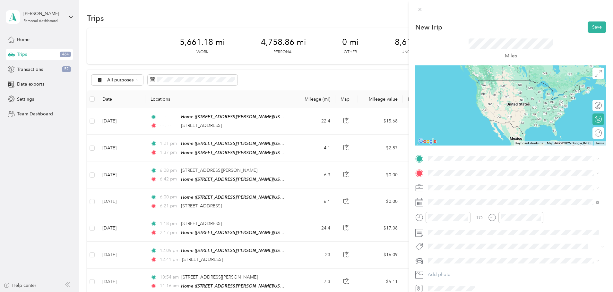
click at [460, 180] on span "[STREET_ADDRESS][PERSON_NAME][US_STATE]" at bounding box center [490, 181] width 100 height 6
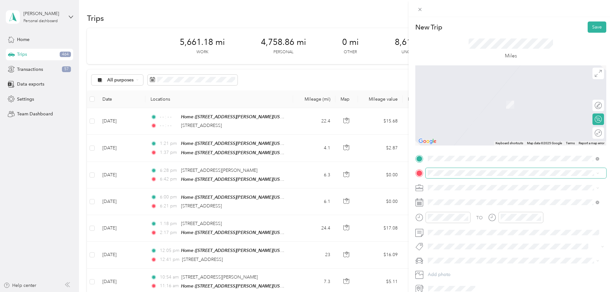
click at [451, 169] on span at bounding box center [516, 173] width 181 height 10
click at [449, 202] on div "Home [STREET_ADDRESS][PERSON_NAME][US_STATE]" at bounding box center [490, 200] width 100 height 13
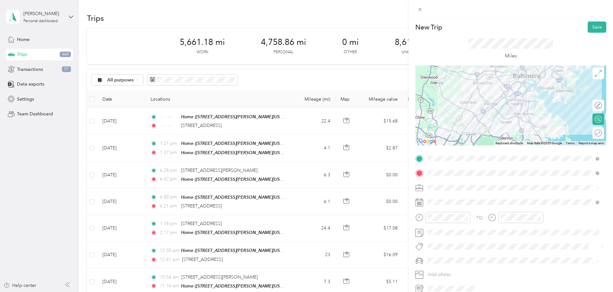
click at [438, 199] on span "Work" at bounding box center [435, 198] width 11 height 5
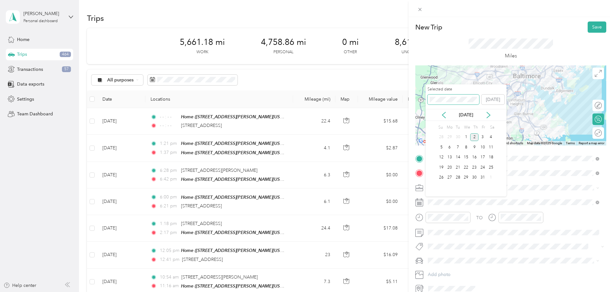
click at [452, 99] on span at bounding box center [453, 100] width 52 height 10
drag, startPoint x: 462, startPoint y: 103, endPoint x: 387, endPoint y: 94, distance: 75.0
click at [379, 292] on div "New Trip Save This trip cannot be edited because it is either under review, app…" at bounding box center [305, 292] width 610 height 0
click at [462, 96] on span at bounding box center [453, 100] width 52 height 10
click at [458, 166] on div "18" at bounding box center [458, 168] width 8 height 8
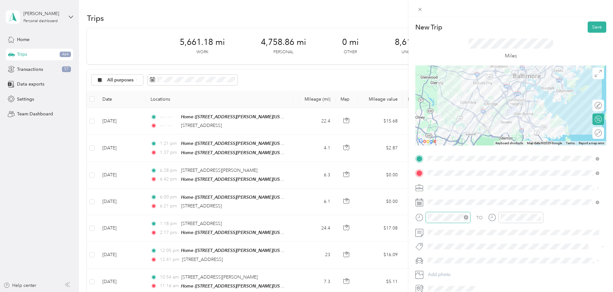
click at [465, 217] on icon "close-circle" at bounding box center [466, 217] width 4 height 4
click at [539, 217] on icon "close-circle" at bounding box center [539, 217] width 4 height 4
click at [595, 27] on button "Save" at bounding box center [597, 27] width 19 height 11
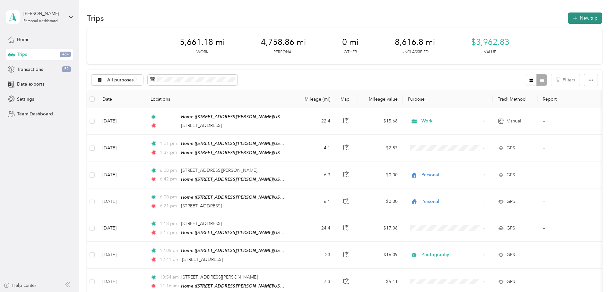
click at [568, 19] on button "New trip" at bounding box center [585, 18] width 34 height 11
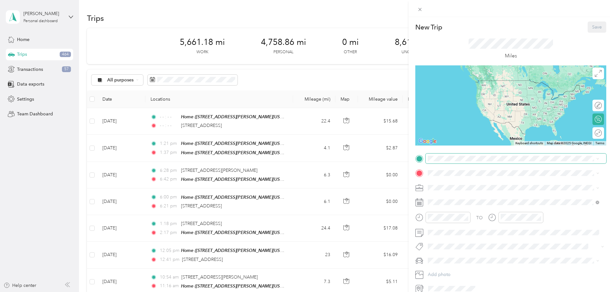
click at [447, 161] on span at bounding box center [516, 159] width 181 height 10
click at [435, 186] on icon at bounding box center [433, 188] width 6 height 6
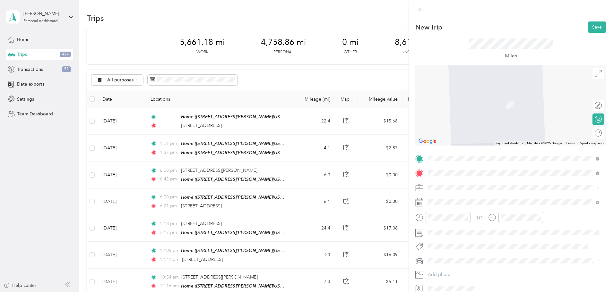
click at [457, 199] on span "[STREET_ADDRESS][US_STATE]" at bounding box center [472, 197] width 64 height 6
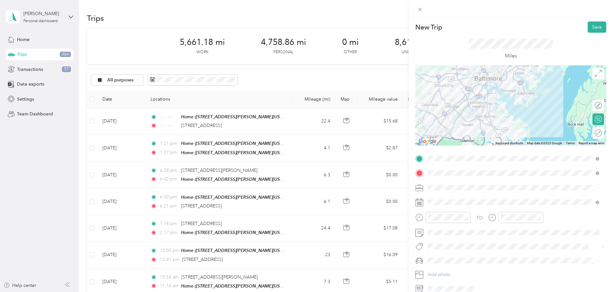
click at [437, 202] on ol "Work Personal Photography Other Charity Medical Moving Commute" at bounding box center [514, 239] width 176 height 90
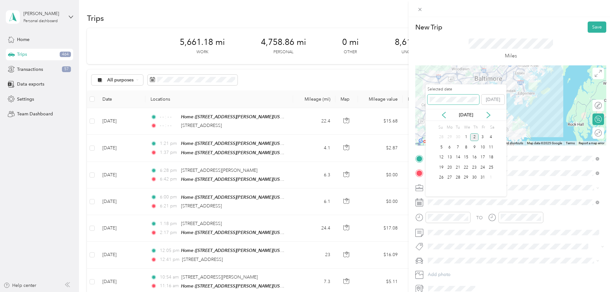
click at [400, 292] on div "New Trip Save This trip cannot be edited because it is either under review, app…" at bounding box center [305, 292] width 610 height 0
click at [490, 99] on button "[DATE]" at bounding box center [492, 100] width 23 height 10
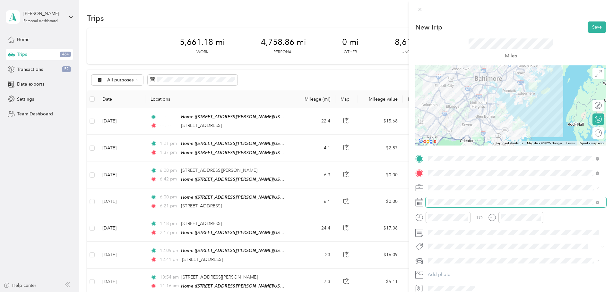
click at [450, 205] on div "TO Add photo" at bounding box center [510, 224] width 191 height 141
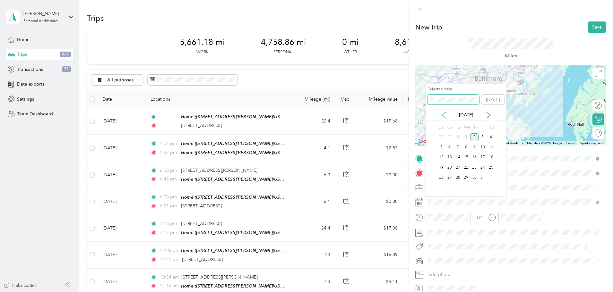
click at [457, 104] on span at bounding box center [453, 100] width 52 height 10
click at [401, 292] on div "New Trip Save This trip cannot be edited because it is either under review, app…" at bounding box center [305, 292] width 610 height 0
click at [453, 102] on span at bounding box center [453, 100] width 52 height 10
click at [458, 166] on div "18" at bounding box center [458, 168] width 8 height 8
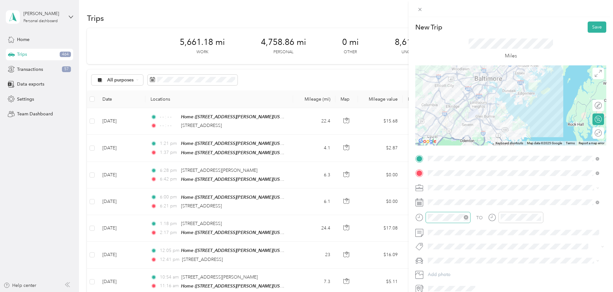
click at [465, 217] on icon "close-circle" at bounding box center [466, 217] width 4 height 4
click at [539, 218] on icon "close-circle" at bounding box center [539, 217] width 4 height 4
click at [588, 24] on button "Save" at bounding box center [597, 27] width 19 height 11
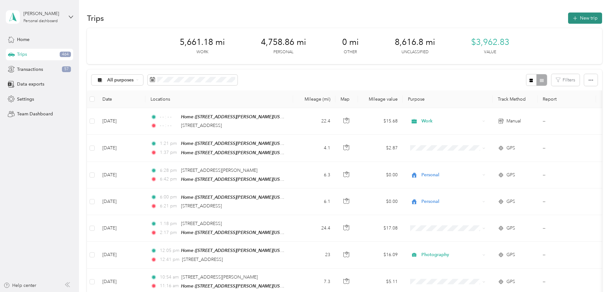
click at [568, 13] on button "New trip" at bounding box center [585, 18] width 34 height 11
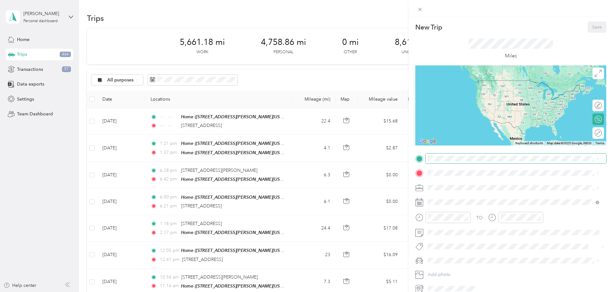
click at [446, 162] on span at bounding box center [516, 159] width 181 height 10
click at [455, 183] on span "[STREET_ADDRESS][US_STATE]" at bounding box center [472, 180] width 64 height 6
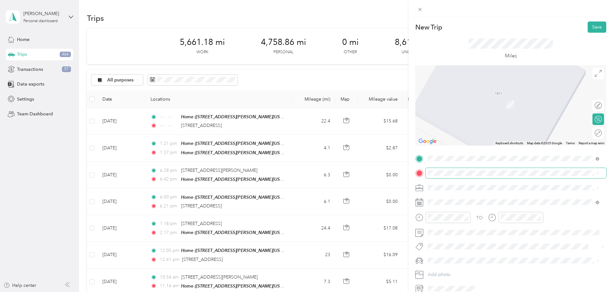
click at [451, 168] on span at bounding box center [516, 173] width 181 height 10
click at [468, 197] on span "[STREET_ADDRESS][US_STATE]" at bounding box center [472, 197] width 64 height 6
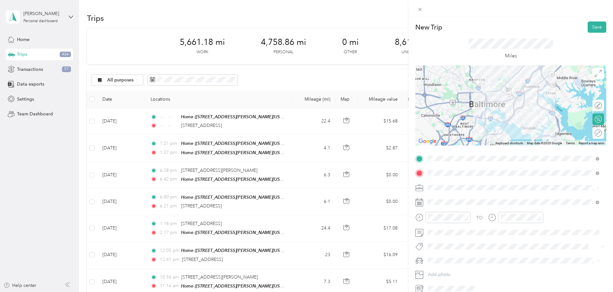
click at [434, 198] on span "Work" at bounding box center [435, 198] width 11 height 5
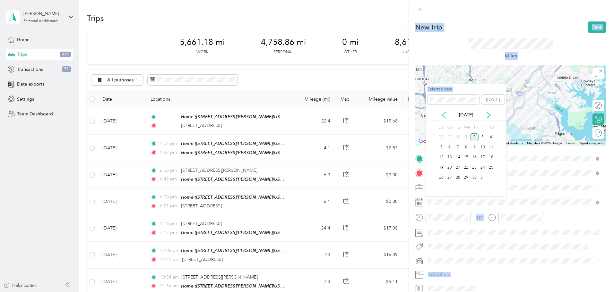
drag, startPoint x: 457, startPoint y: 96, endPoint x: 412, endPoint y: 98, distance: 44.6
click at [408, 292] on div "New Trip Save This trip cannot be edited because it is either under review, app…" at bounding box center [305, 292] width 610 height 0
click at [416, 292] on div "New Trip Save This trip cannot be edited because it is either under review, app…" at bounding box center [305, 292] width 610 height 0
click at [438, 96] on span at bounding box center [453, 100] width 52 height 10
drag, startPoint x: 460, startPoint y: 167, endPoint x: 464, endPoint y: 186, distance: 19.5
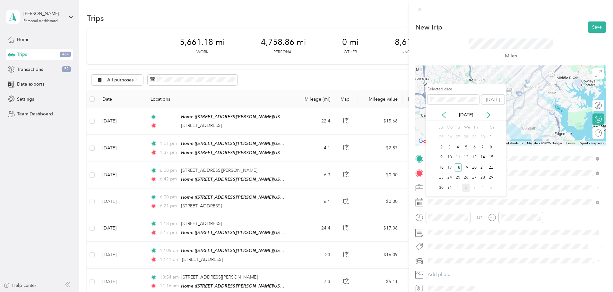
click at [460, 167] on div "18" at bounding box center [458, 168] width 8 height 8
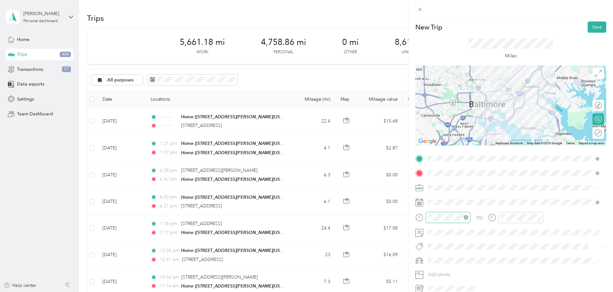
click at [465, 216] on icon "close-circle" at bounding box center [466, 217] width 4 height 4
click at [539, 217] on icon "close-circle" at bounding box center [539, 217] width 4 height 4
click at [588, 25] on button "Save" at bounding box center [597, 27] width 19 height 11
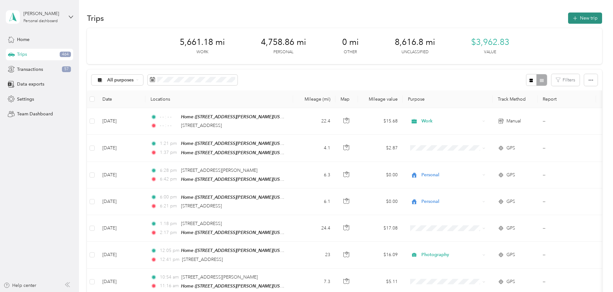
click at [568, 14] on button "New trip" at bounding box center [585, 18] width 34 height 11
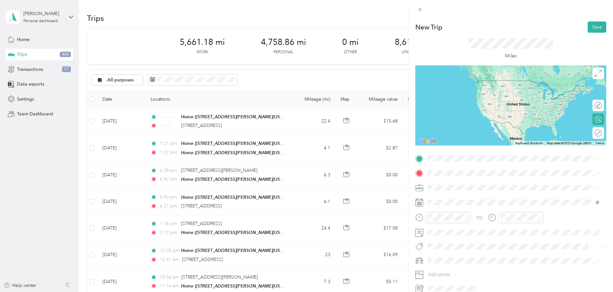
click at [462, 180] on span "[STREET_ADDRESS][US_STATE]" at bounding box center [472, 181] width 64 height 6
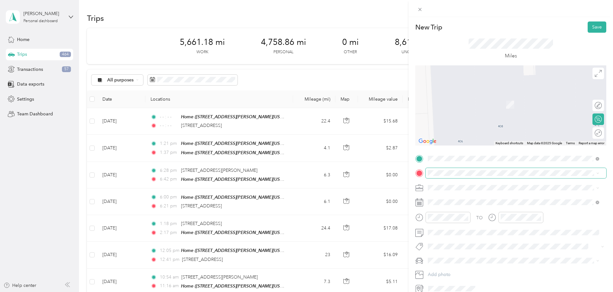
click at [445, 173] on div "TO Add photo" at bounding box center [510, 224] width 191 height 141
click at [441, 198] on span "[STREET_ADDRESS][PERSON_NAME][US_STATE]" at bounding box center [490, 196] width 100 height 6
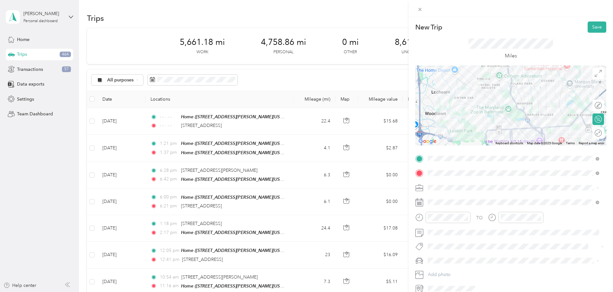
click at [438, 201] on li "Work" at bounding box center [514, 196] width 176 height 11
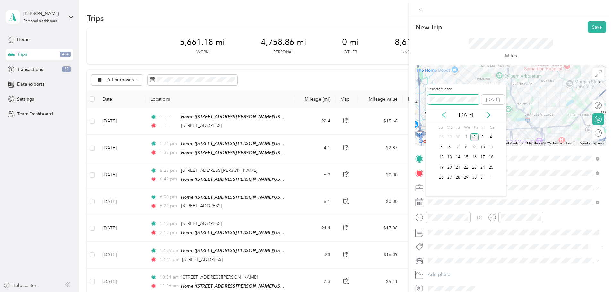
click at [407, 292] on div "New Trip Save This trip cannot be edited because it is either under review, app…" at bounding box center [305, 292] width 610 height 0
click at [453, 103] on span at bounding box center [453, 100] width 52 height 10
drag, startPoint x: 456, startPoint y: 167, endPoint x: 448, endPoint y: 194, distance: 28.1
click at [456, 167] on div "18" at bounding box center [458, 168] width 8 height 8
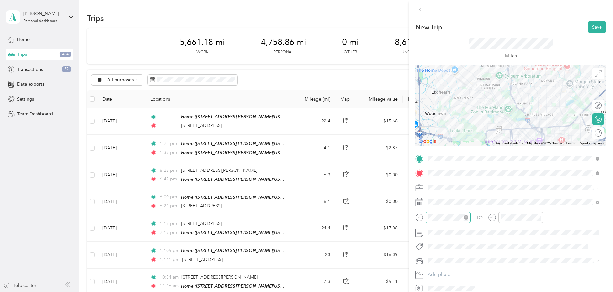
click at [466, 217] on icon "close-circle" at bounding box center [466, 217] width 4 height 4
click at [539, 218] on icon "close-circle" at bounding box center [539, 217] width 4 height 4
click at [596, 23] on button "Save" at bounding box center [597, 27] width 19 height 11
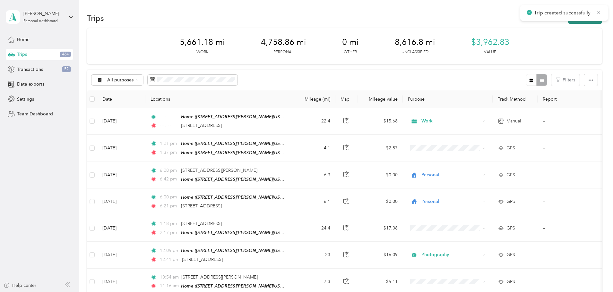
click at [568, 21] on button "New trip" at bounding box center [585, 18] width 34 height 11
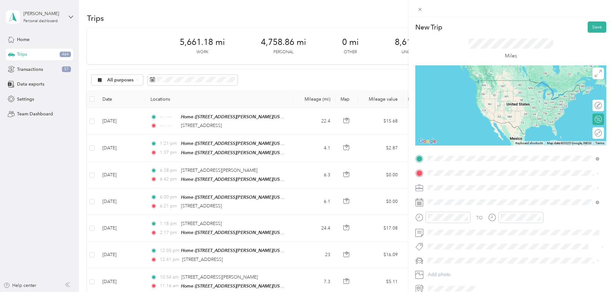
click at [459, 183] on span "[STREET_ADDRESS][PERSON_NAME][US_STATE]" at bounding box center [490, 182] width 100 height 6
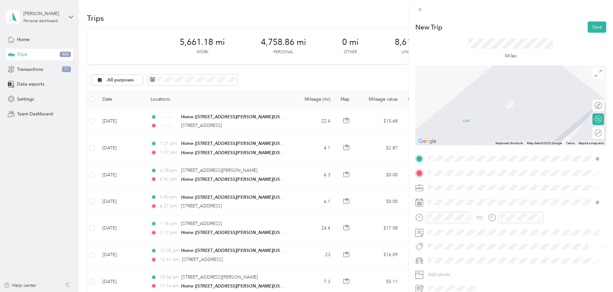
click at [445, 206] on span "[STREET_ADDRESS][PERSON_NAME][US_STATE]" at bounding box center [490, 205] width 100 height 5
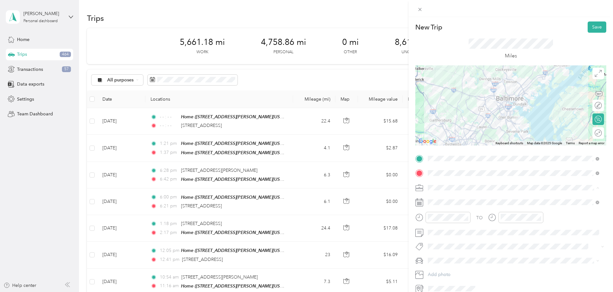
click at [430, 197] on span "Work" at bounding box center [435, 198] width 11 height 5
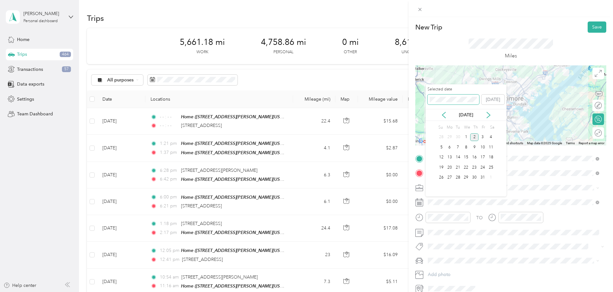
click at [389, 292] on div "New Trip Save This trip cannot be edited because it is either under review, app…" at bounding box center [305, 292] width 610 height 0
click at [458, 167] on div "18" at bounding box center [458, 168] width 8 height 8
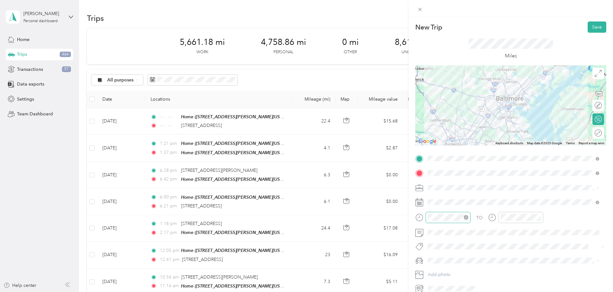
click at [465, 218] on icon "close-circle" at bounding box center [466, 217] width 4 height 4
click at [539, 217] on icon "close-circle" at bounding box center [539, 217] width 4 height 4
click at [588, 26] on button "Save" at bounding box center [597, 27] width 19 height 11
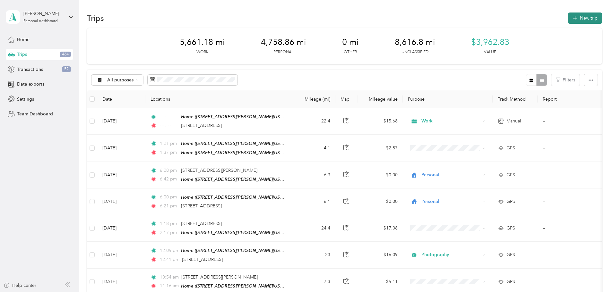
click at [568, 16] on button "New trip" at bounding box center [585, 18] width 34 height 11
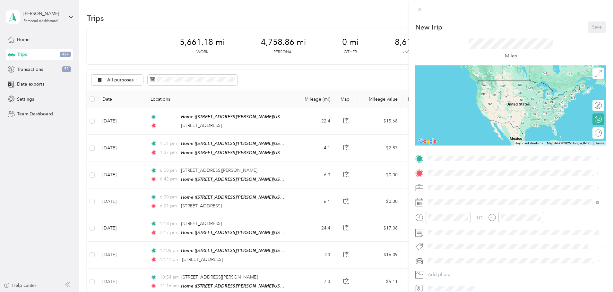
click at [448, 189] on span "[STREET_ADDRESS][PERSON_NAME][US_STATE]" at bounding box center [490, 191] width 100 height 5
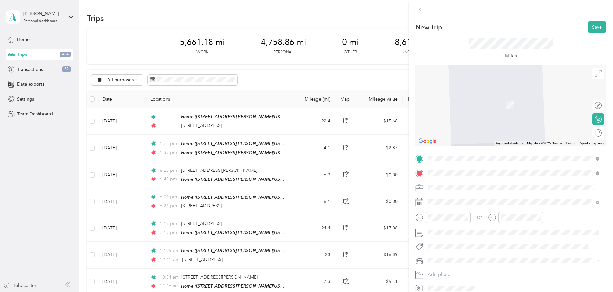
click at [465, 199] on span "[STREET_ADDRESS][US_STATE]" at bounding box center [472, 197] width 64 height 6
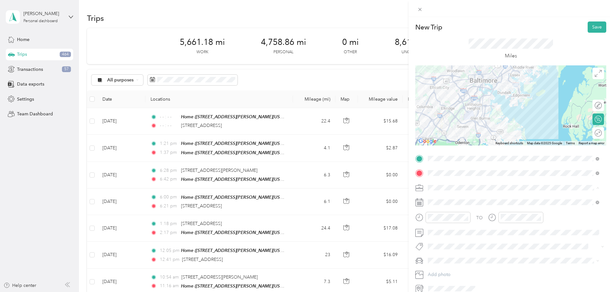
click at [439, 200] on span "Work" at bounding box center [435, 198] width 11 height 5
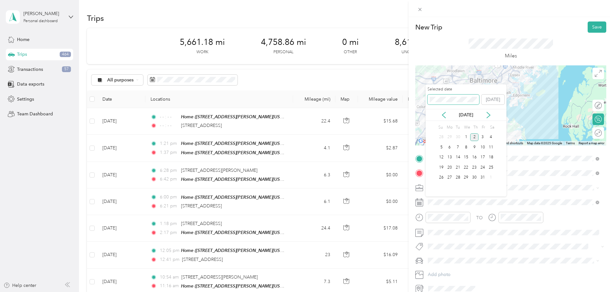
click at [392, 292] on div "New Trip Save This trip cannot be edited because it is either under review, app…" at bounding box center [305, 292] width 610 height 0
click at [463, 95] on span at bounding box center [453, 100] width 52 height 10
click at [481, 167] on div "21" at bounding box center [482, 168] width 8 height 8
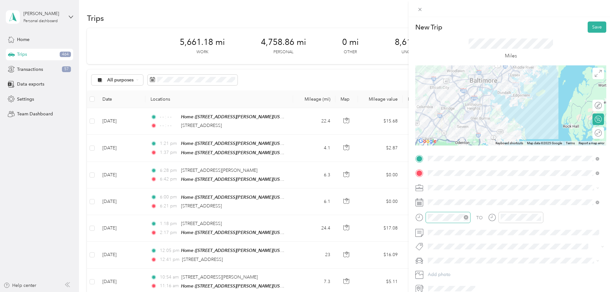
click at [467, 217] on icon "close-circle" at bounding box center [466, 217] width 4 height 4
click at [539, 216] on icon "close-circle" at bounding box center [539, 217] width 4 height 4
click at [588, 28] on button "Save" at bounding box center [597, 27] width 19 height 11
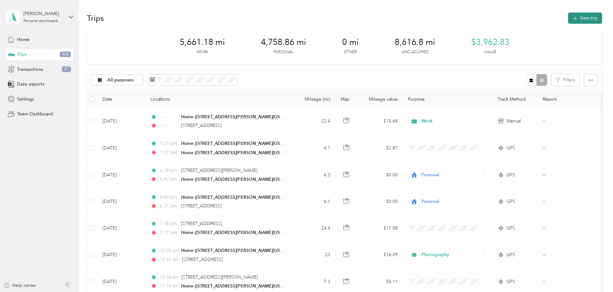
click at [568, 17] on button "New trip" at bounding box center [585, 18] width 34 height 11
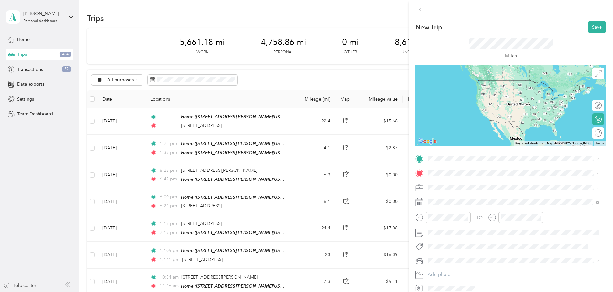
click at [449, 184] on span "[STREET_ADDRESS][US_STATE]" at bounding box center [472, 181] width 64 height 6
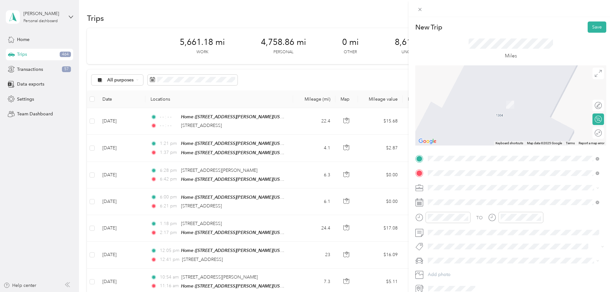
click at [492, 196] on span "[STREET_ADDRESS][PERSON_NAME][US_STATE]" at bounding box center [490, 197] width 100 height 6
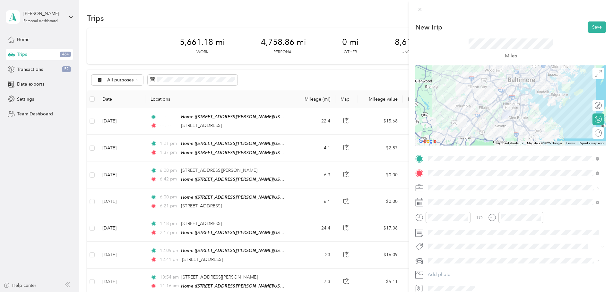
click at [441, 201] on li "Work" at bounding box center [514, 199] width 176 height 11
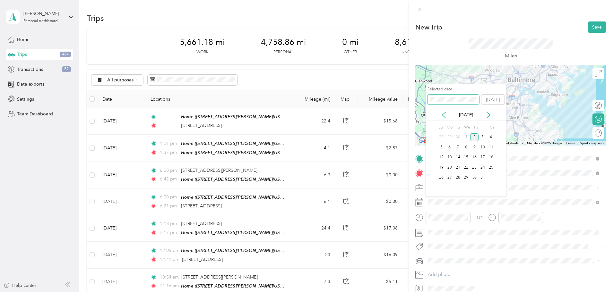
click at [347, 292] on div "New Trip Save This trip cannot be edited because it is either under review, app…" at bounding box center [305, 292] width 610 height 0
drag, startPoint x: 481, startPoint y: 170, endPoint x: 477, endPoint y: 176, distance: 6.8
click at [481, 170] on div "21" at bounding box center [482, 168] width 8 height 8
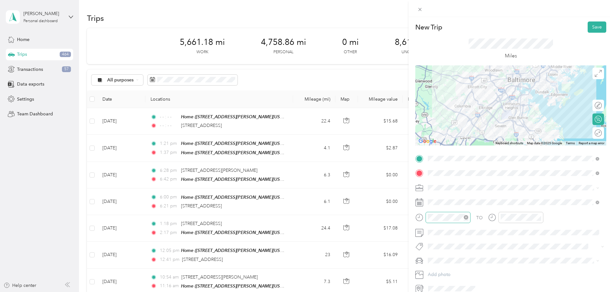
click at [467, 216] on icon "close-circle" at bounding box center [466, 217] width 4 height 4
click at [538, 216] on icon "close-circle" at bounding box center [539, 217] width 4 height 4
click at [588, 24] on button "Save" at bounding box center [597, 27] width 19 height 11
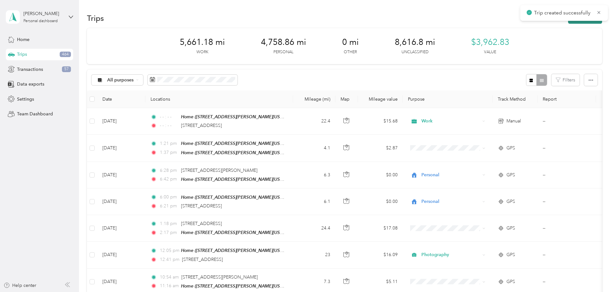
click at [568, 21] on button "New trip" at bounding box center [585, 18] width 34 height 11
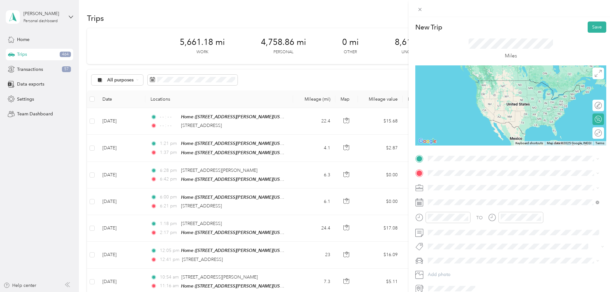
click at [449, 183] on span "[STREET_ADDRESS][PERSON_NAME][US_STATE]" at bounding box center [490, 180] width 100 height 6
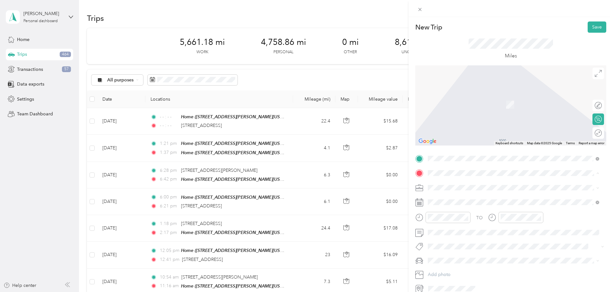
click at [458, 202] on div "Home [STREET_ADDRESS][PERSON_NAME][US_STATE]" at bounding box center [490, 202] width 100 height 13
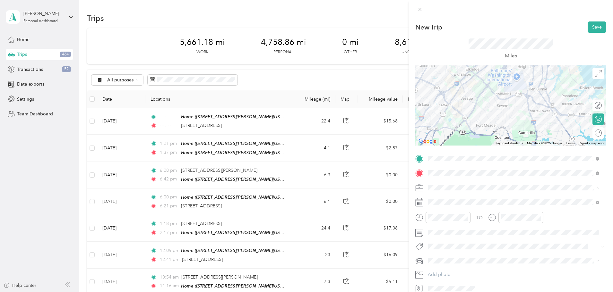
click at [438, 199] on span "Work" at bounding box center [435, 198] width 11 height 5
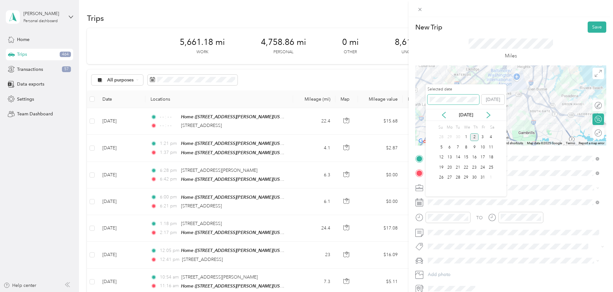
click at [387, 292] on div "New Trip Save This trip cannot be edited because it is either under review, app…" at bounding box center [305, 292] width 610 height 0
click at [483, 168] on div "21" at bounding box center [482, 168] width 8 height 8
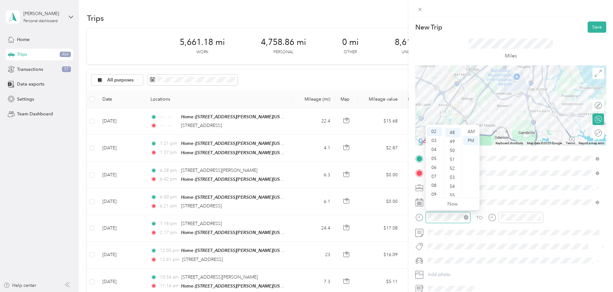
scroll to position [431, 0]
click at [467, 217] on icon "close-circle" at bounding box center [466, 217] width 4 height 4
click at [540, 217] on icon "close-circle" at bounding box center [539, 217] width 4 height 4
click at [591, 28] on button "Save" at bounding box center [597, 27] width 19 height 11
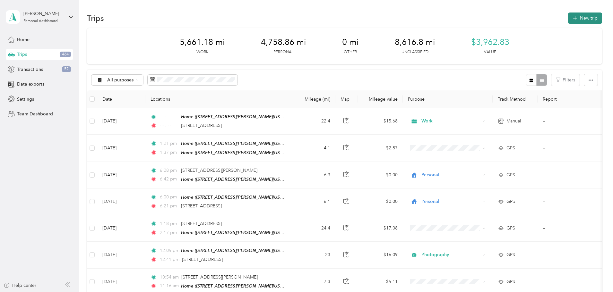
click at [568, 14] on button "New trip" at bounding box center [585, 18] width 34 height 11
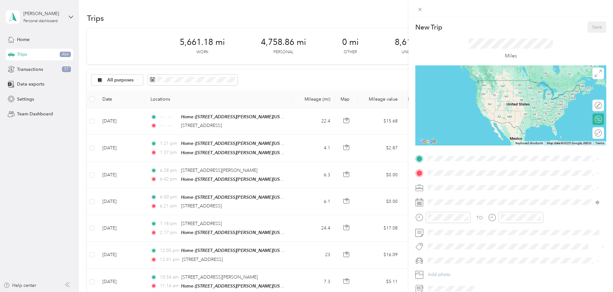
click at [456, 190] on span "[STREET_ADDRESS][PERSON_NAME][US_STATE]" at bounding box center [490, 191] width 100 height 5
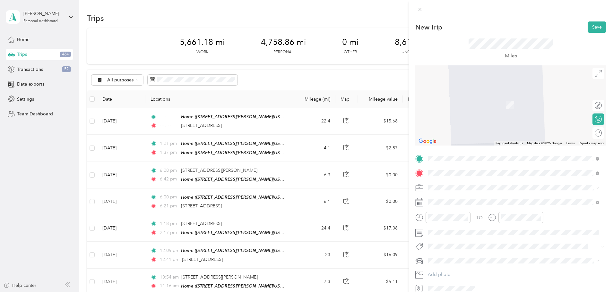
click at [456, 194] on span "[STREET_ADDRESS][US_STATE]" at bounding box center [472, 197] width 64 height 6
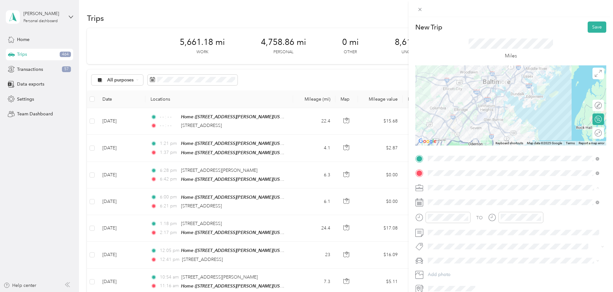
click at [441, 203] on ol "Work Personal Photography Other Charity Medical Moving Commute" at bounding box center [514, 239] width 176 height 90
click at [432, 199] on span at bounding box center [516, 202] width 181 height 10
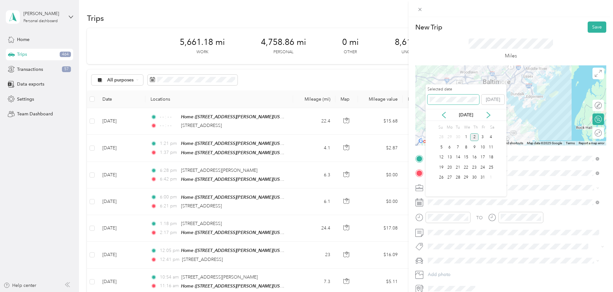
click at [390, 292] on div "New Trip Save This trip cannot be edited because it is either under review, app…" at bounding box center [305, 292] width 610 height 0
click at [482, 176] on div "28" at bounding box center [482, 178] width 8 height 8
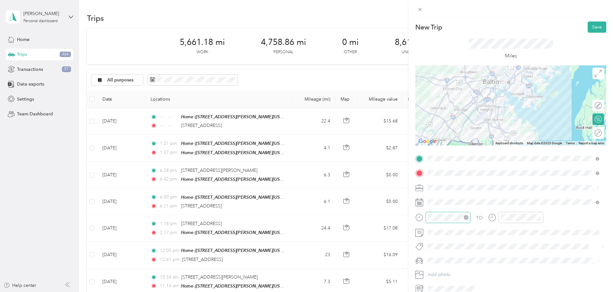
click at [467, 217] on icon "close-circle" at bounding box center [466, 217] width 4 height 4
click at [538, 217] on icon "close-circle" at bounding box center [539, 217] width 4 height 4
click at [601, 27] on button "Save" at bounding box center [597, 27] width 19 height 11
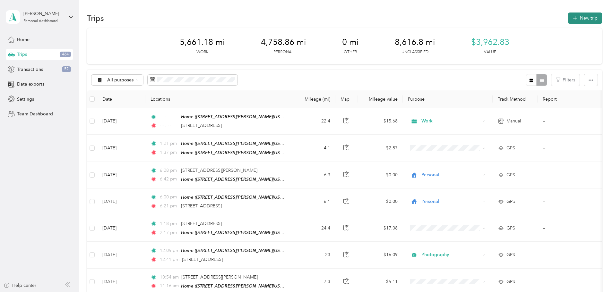
click at [568, 19] on button "New trip" at bounding box center [585, 18] width 34 height 11
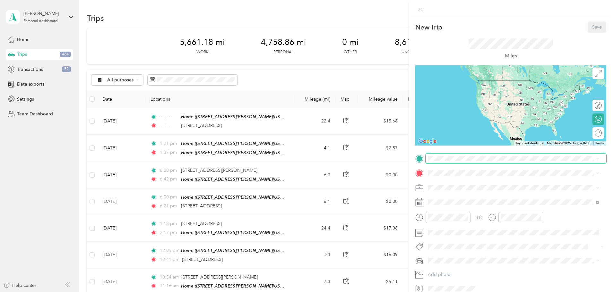
click at [463, 154] on span at bounding box center [516, 159] width 181 height 10
click at [467, 185] on span "[STREET_ADDRESS][US_STATE]" at bounding box center [472, 182] width 64 height 6
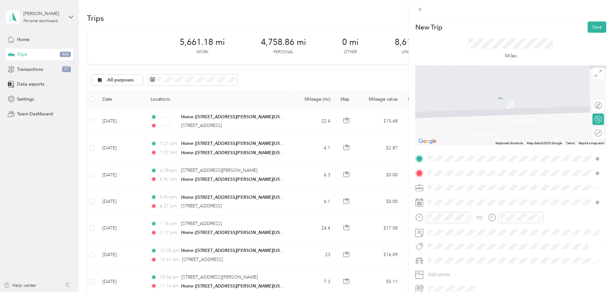
click at [467, 197] on span "[STREET_ADDRESS][US_STATE]" at bounding box center [472, 197] width 64 height 6
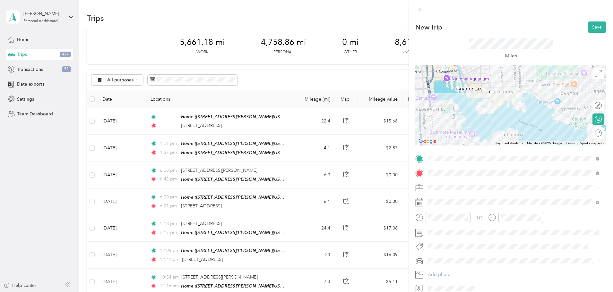
click at [432, 201] on li "Work" at bounding box center [514, 199] width 176 height 11
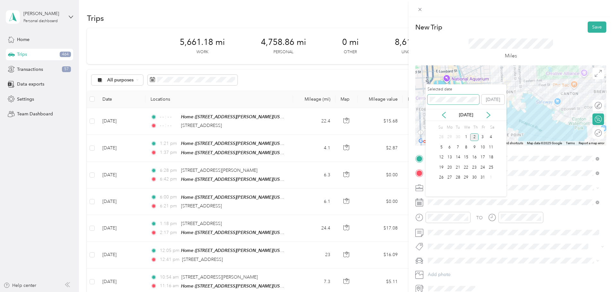
click at [383, 292] on div "New Trip Save This trip cannot be edited because it is either under review, app…" at bounding box center [305, 292] width 610 height 0
click at [482, 176] on div "28" at bounding box center [482, 178] width 8 height 8
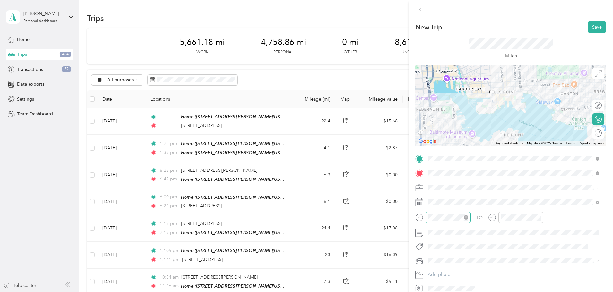
click at [467, 217] on icon "close-circle" at bounding box center [466, 217] width 4 height 4
click at [539, 218] on icon "close-circle" at bounding box center [539, 217] width 4 height 4
drag, startPoint x: 593, startPoint y: 28, endPoint x: 598, endPoint y: 30, distance: 6.2
click at [593, 28] on button "Save" at bounding box center [597, 27] width 19 height 11
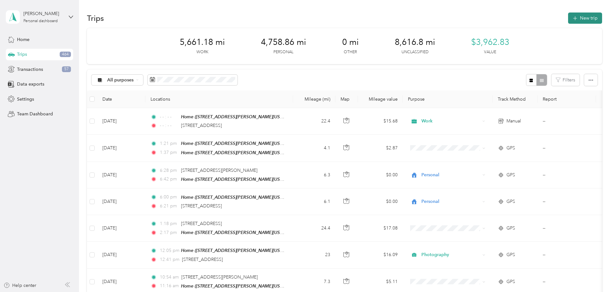
click at [568, 20] on button "New trip" at bounding box center [585, 18] width 34 height 11
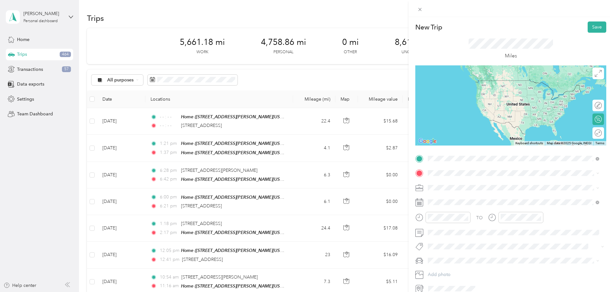
click at [450, 183] on span "[STREET_ADDRESS][US_STATE]" at bounding box center [472, 182] width 64 height 6
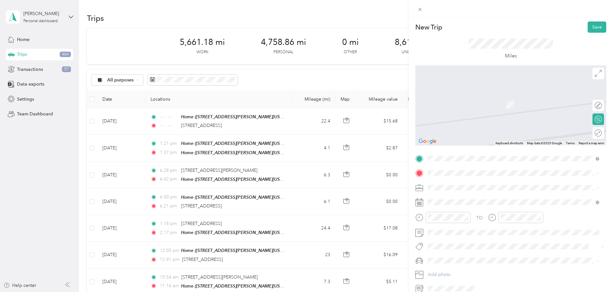
click at [446, 201] on div "Home [STREET_ADDRESS][PERSON_NAME][US_STATE]" at bounding box center [490, 202] width 100 height 13
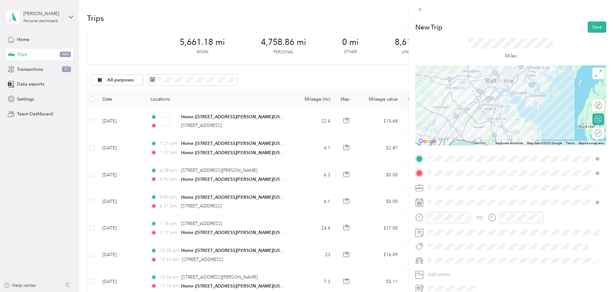
click at [445, 198] on div "Work" at bounding box center [513, 196] width 167 height 7
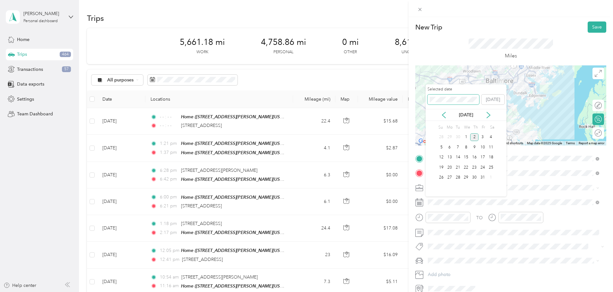
click at [403, 292] on div "New Trip Save This trip cannot be edited because it is either under review, app…" at bounding box center [305, 292] width 610 height 0
click at [479, 176] on div "28" at bounding box center [482, 178] width 8 height 8
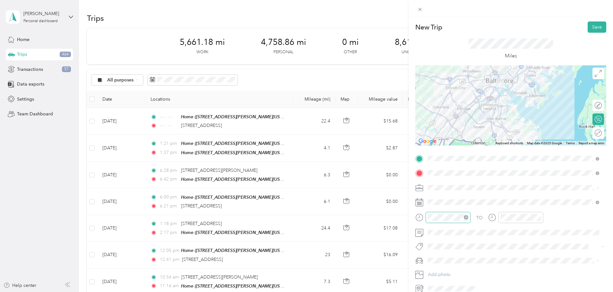
click at [467, 217] on icon "close-circle" at bounding box center [466, 217] width 4 height 4
click at [537, 217] on icon "close-circle" at bounding box center [539, 217] width 4 height 4
click at [593, 26] on button "Save" at bounding box center [597, 27] width 19 height 11
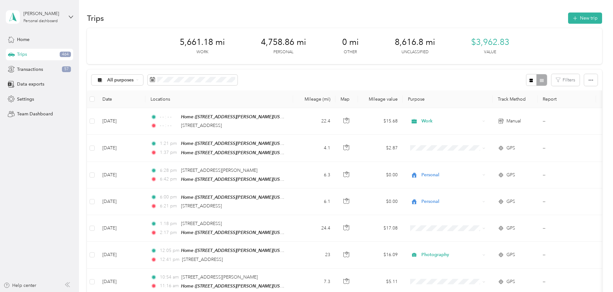
click at [568, 20] on button "New trip" at bounding box center [585, 18] width 34 height 11
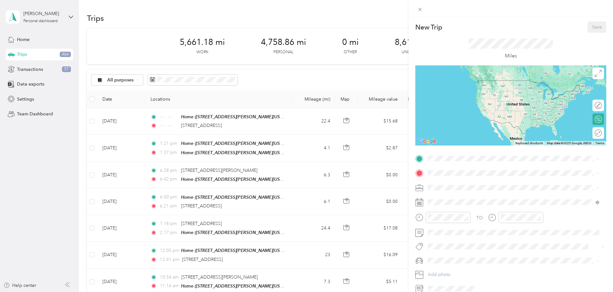
click at [452, 185] on strong "Home" at bounding box center [446, 184] width 13 height 6
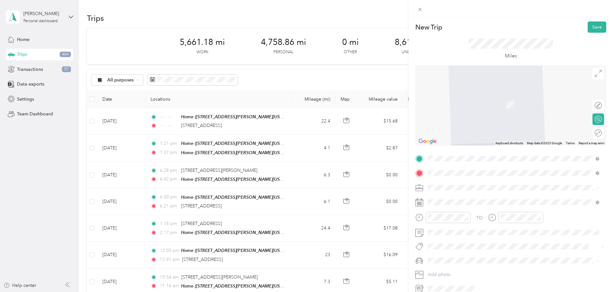
click at [460, 197] on span "[STREET_ADDRESS][US_STATE]" at bounding box center [472, 197] width 64 height 6
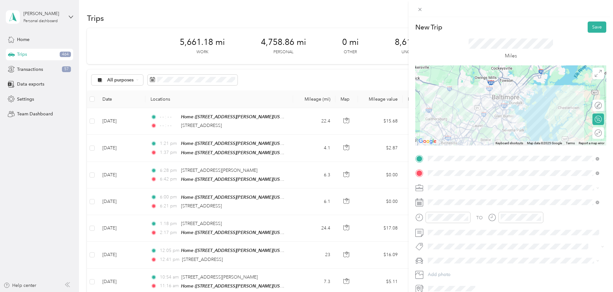
click at [434, 204] on ol "Work Personal Photography Other Charity Medical Moving Commute" at bounding box center [514, 239] width 176 height 90
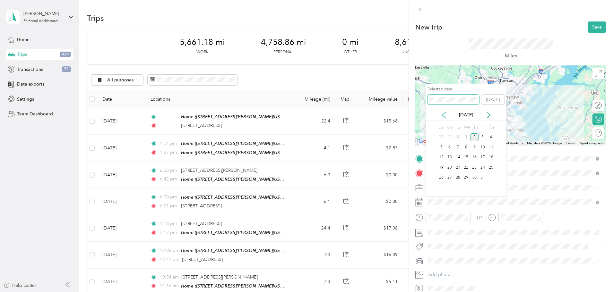
click at [340, 292] on div "New Trip Save This trip cannot be edited because it is either under review, app…" at bounding box center [305, 292] width 610 height 0
click at [434, 96] on span at bounding box center [453, 100] width 52 height 10
click at [460, 148] on div "5" at bounding box center [458, 147] width 8 height 8
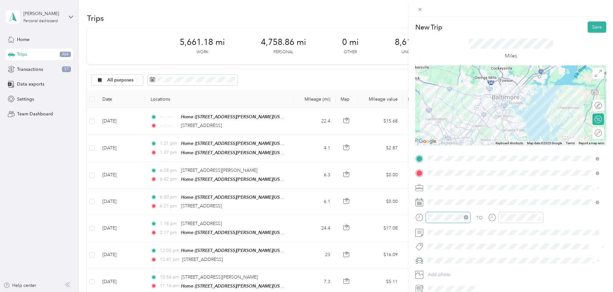
click at [467, 219] on icon "close-circle" at bounding box center [466, 217] width 4 height 4
click at [540, 215] on icon "close-circle" at bounding box center [539, 217] width 4 height 4
click at [539, 217] on icon "close-circle" at bounding box center [539, 217] width 4 height 4
click at [588, 22] on button "Save" at bounding box center [597, 27] width 19 height 11
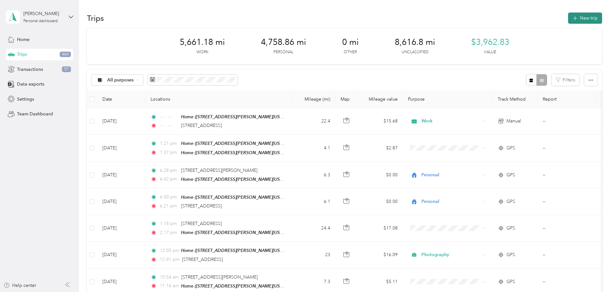
drag, startPoint x: 549, startPoint y: 18, endPoint x: 545, endPoint y: 23, distance: 5.9
click at [568, 23] on button "New trip" at bounding box center [585, 18] width 34 height 11
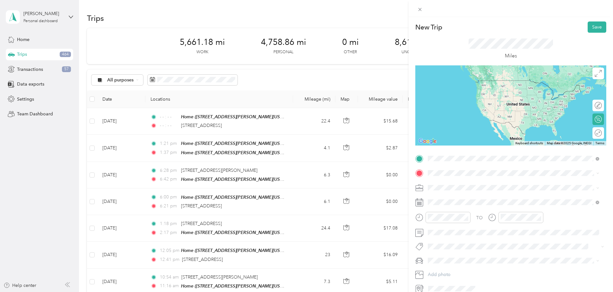
click at [450, 184] on span "[STREET_ADDRESS][US_STATE]" at bounding box center [472, 182] width 64 height 6
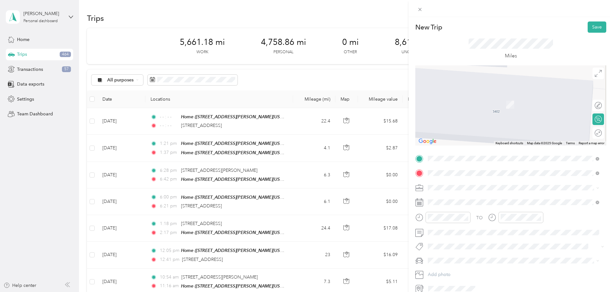
click at [437, 199] on div "[STREET_ADDRESS][US_STATE]" at bounding box center [513, 197] width 167 height 9
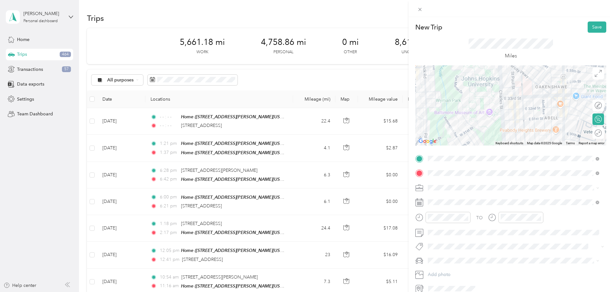
click at [435, 198] on span "Work" at bounding box center [435, 198] width 11 height 5
click at [381, 196] on div "New Trip Save This trip cannot be edited because it is either under review, app…" at bounding box center [306, 146] width 613 height 292
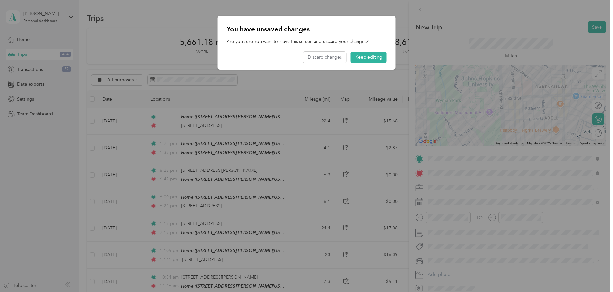
drag, startPoint x: 333, startPoint y: 13, endPoint x: 340, endPoint y: 32, distance: 19.5
click at [334, 14] on div at bounding box center [306, 146] width 613 height 292
drag, startPoint x: 381, startPoint y: 52, endPoint x: 430, endPoint y: 131, distance: 93.4
click at [381, 53] on button "Keep editing" at bounding box center [369, 57] width 36 height 11
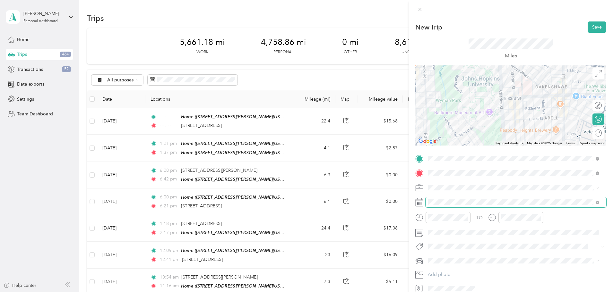
click at [443, 199] on span at bounding box center [516, 202] width 181 height 10
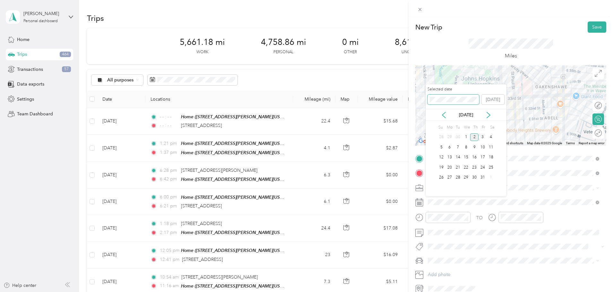
click at [401, 292] on div "New Trip Save This trip cannot be edited because it is either under review, app…" at bounding box center [305, 292] width 610 height 0
click at [457, 148] on div "5" at bounding box center [458, 147] width 8 height 8
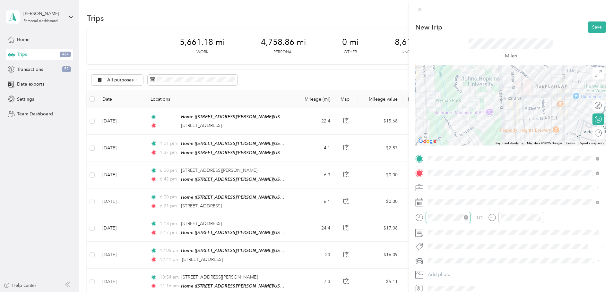
click at [467, 217] on icon "close-circle" at bounding box center [466, 217] width 4 height 4
click at [539, 219] on icon "close-circle" at bounding box center [539, 217] width 4 height 4
click at [592, 35] on div "Miles" at bounding box center [510, 49] width 191 height 33
click at [590, 23] on button "Save" at bounding box center [597, 27] width 19 height 11
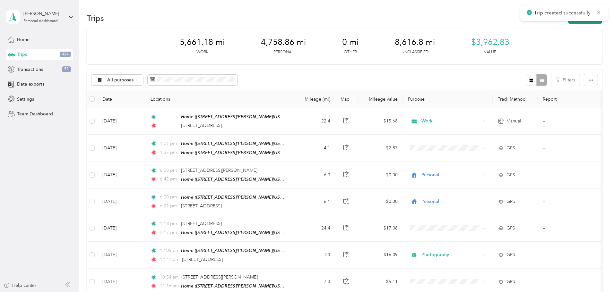
click at [568, 23] on button "New trip" at bounding box center [585, 18] width 34 height 11
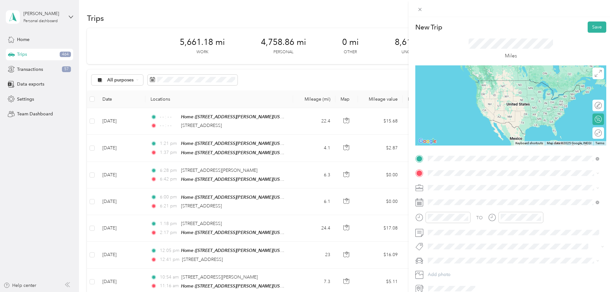
click at [463, 185] on span "[STREET_ADDRESS][US_STATE]" at bounding box center [472, 182] width 64 height 6
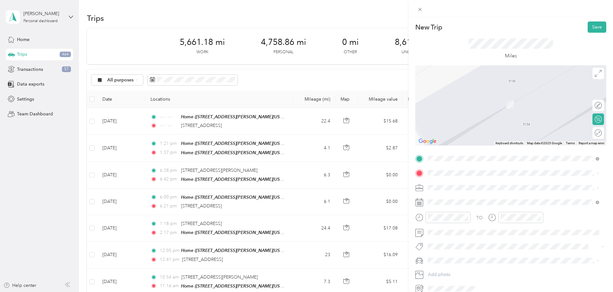
drag, startPoint x: 449, startPoint y: 199, endPoint x: 447, endPoint y: 194, distance: 5.0
click at [449, 198] on strong "Home" at bounding box center [446, 199] width 13 height 6
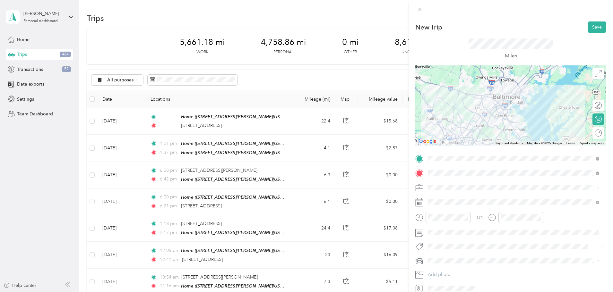
click at [436, 201] on li "Work" at bounding box center [514, 199] width 176 height 11
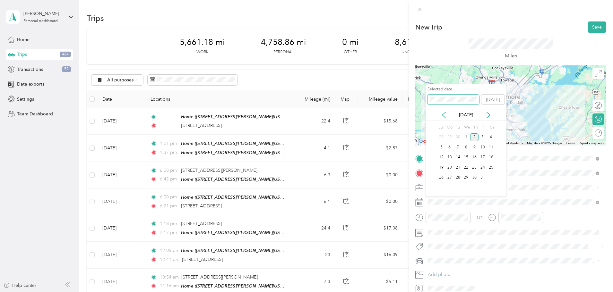
click at [451, 95] on span at bounding box center [453, 100] width 52 height 10
click at [374, 292] on div "New Trip Save This trip cannot be edited because it is either under review, app…" at bounding box center [305, 292] width 610 height 0
click at [455, 144] on div "5" at bounding box center [458, 147] width 8 height 8
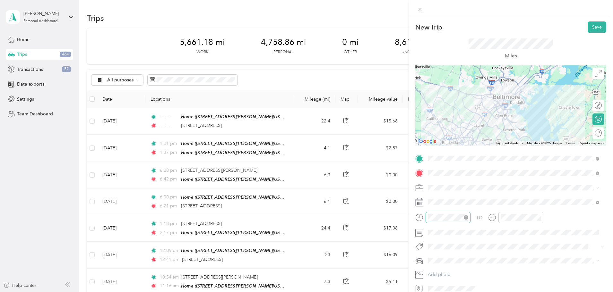
click at [467, 219] on icon "close-circle" at bounding box center [466, 217] width 4 height 4
click at [540, 219] on icon "close-circle" at bounding box center [539, 217] width 4 height 4
drag, startPoint x: 587, startPoint y: 29, endPoint x: 602, endPoint y: 35, distance: 15.8
click at [588, 28] on button "Save" at bounding box center [597, 27] width 19 height 11
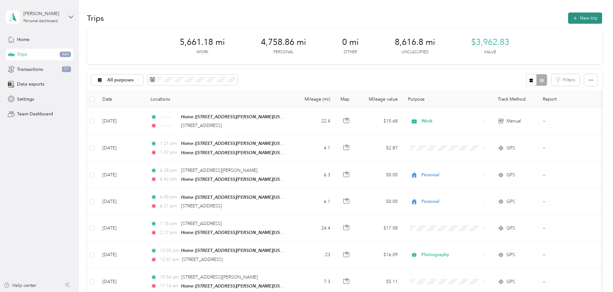
click at [568, 18] on button "New trip" at bounding box center [585, 18] width 34 height 11
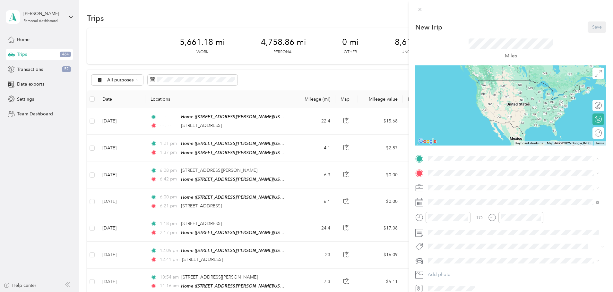
click at [451, 188] on div "Home [STREET_ADDRESS][PERSON_NAME][US_STATE]" at bounding box center [490, 187] width 100 height 13
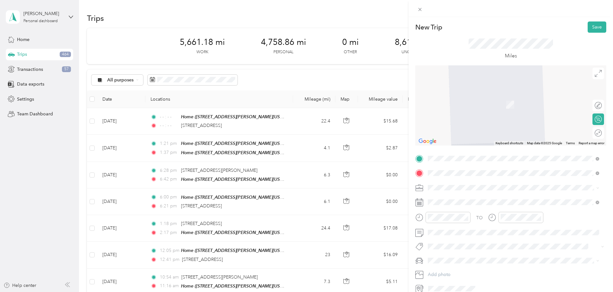
click at [455, 199] on span "[STREET_ADDRESS][US_STATE]" at bounding box center [472, 197] width 64 height 6
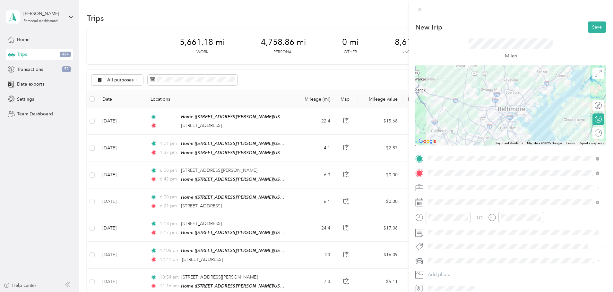
click at [442, 201] on li "Work" at bounding box center [514, 199] width 176 height 11
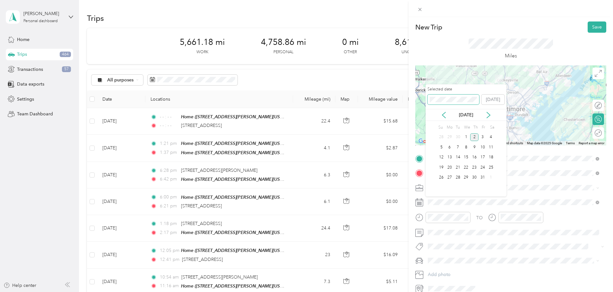
click at [398, 292] on div "New Trip Save This trip cannot be edited because it is either under review, app…" at bounding box center [305, 292] width 610 height 0
drag, startPoint x: 479, startPoint y: 147, endPoint x: 480, endPoint y: 152, distance: 5.1
click at [479, 146] on div "8" at bounding box center [482, 147] width 8 height 8
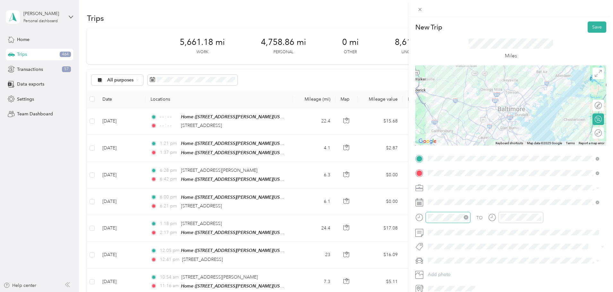
click at [466, 218] on icon "close-circle" at bounding box center [466, 217] width 4 height 4
click at [540, 217] on icon "close-circle" at bounding box center [539, 217] width 4 height 4
click at [592, 27] on button "Save" at bounding box center [597, 27] width 19 height 11
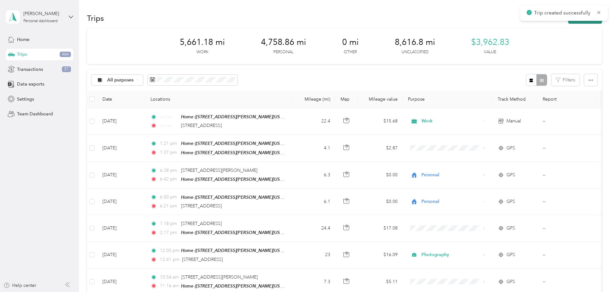
click at [568, 22] on button "New trip" at bounding box center [585, 18] width 34 height 11
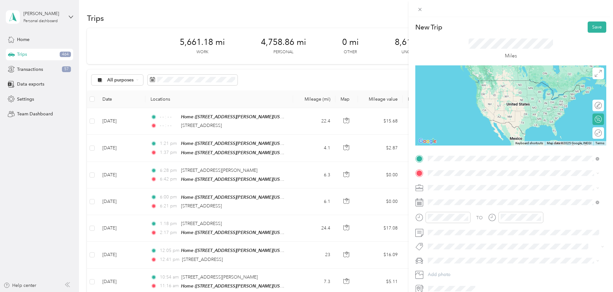
click at [504, 180] on span "[STREET_ADDRESS][US_STATE]" at bounding box center [472, 182] width 64 height 6
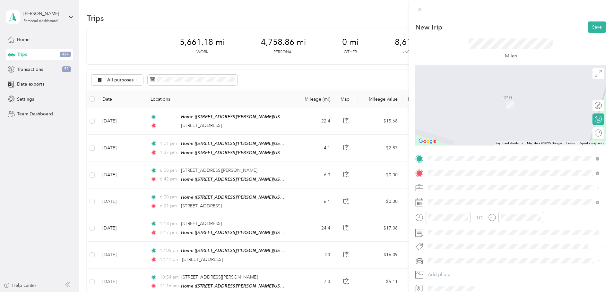
click at [457, 198] on span "[STREET_ADDRESS][US_STATE]" at bounding box center [472, 197] width 64 height 6
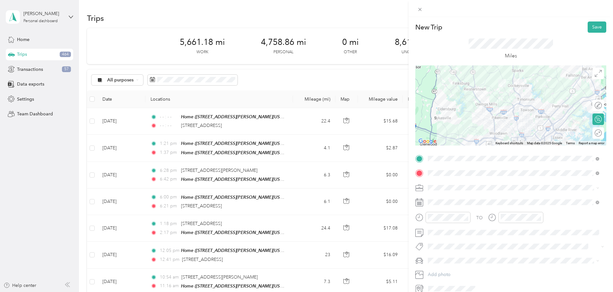
click at [439, 200] on li "Work" at bounding box center [514, 196] width 176 height 11
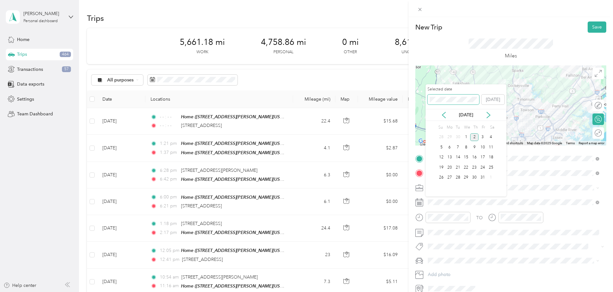
click at [347, 292] on div "New Trip Save This trip cannot be edited because it is either under review, app…" at bounding box center [305, 292] width 610 height 0
click at [484, 148] on div "8" at bounding box center [482, 147] width 8 height 8
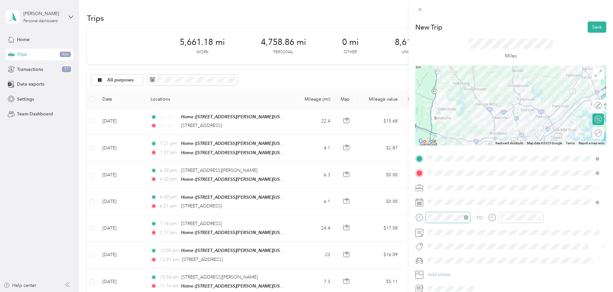
click at [465, 216] on icon "close-circle" at bounding box center [466, 217] width 4 height 4
click at [540, 217] on icon "close-circle" at bounding box center [539, 217] width 4 height 4
click at [589, 26] on button "Save" at bounding box center [597, 27] width 19 height 11
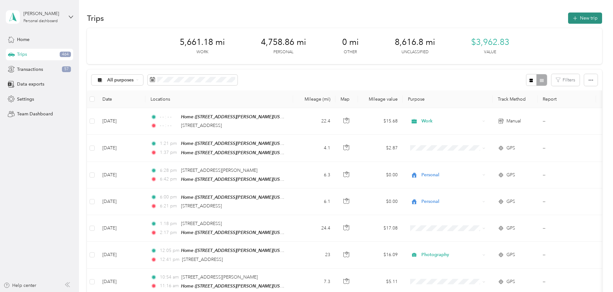
click at [568, 16] on button "New trip" at bounding box center [585, 18] width 34 height 11
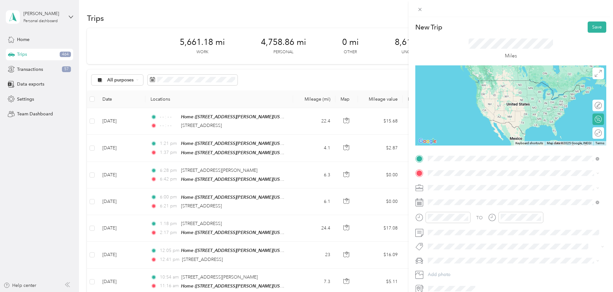
click at [461, 184] on span "[STREET_ADDRESS][US_STATE]" at bounding box center [472, 182] width 64 height 6
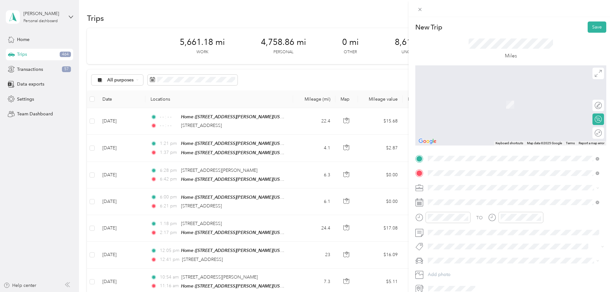
click at [472, 197] on span "[STREET_ADDRESS][US_STATE]" at bounding box center [472, 197] width 64 height 6
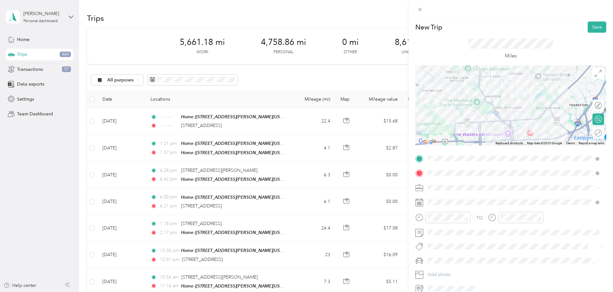
click at [438, 201] on li "Work" at bounding box center [514, 199] width 176 height 11
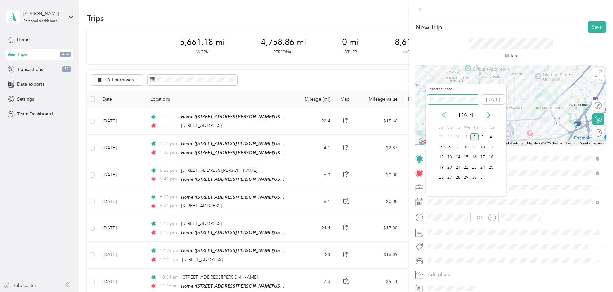
click at [371, 292] on div "New Trip Save This trip cannot be edited because it is either under review, app…" at bounding box center [305, 292] width 610 height 0
click at [484, 150] on div "8" at bounding box center [482, 147] width 8 height 8
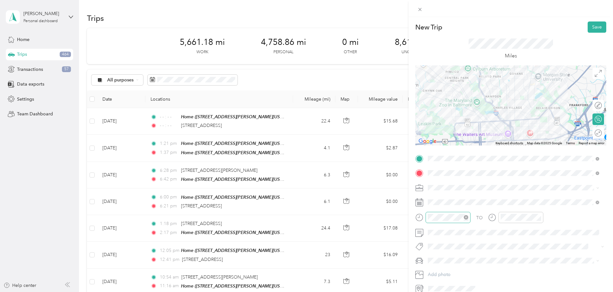
click at [467, 218] on icon "close-circle" at bounding box center [466, 217] width 4 height 4
click at [538, 218] on icon "close-circle" at bounding box center [539, 217] width 4 height 4
click at [590, 20] on div "New Trip Save This trip cannot be edited because it is either under review, app…" at bounding box center [511, 163] width 204 height 292
click at [593, 27] on button "Save" at bounding box center [597, 27] width 19 height 11
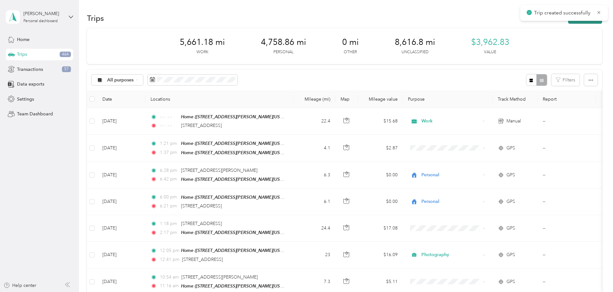
click at [568, 22] on button "New trip" at bounding box center [585, 18] width 34 height 11
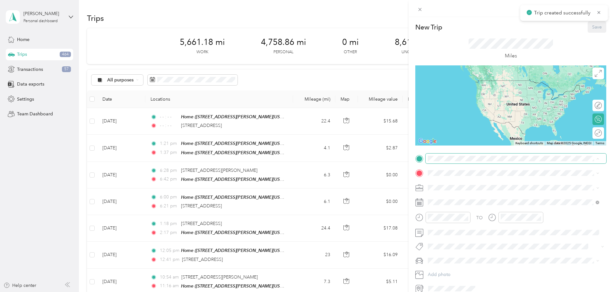
click at [438, 292] on div "New Trip Save This trip cannot be edited because it is either under review, app…" at bounding box center [305, 292] width 610 height 0
click at [451, 162] on span at bounding box center [516, 159] width 181 height 10
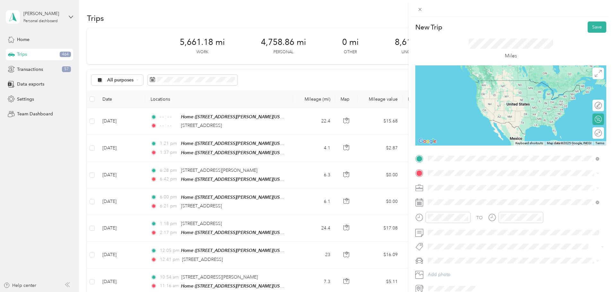
click at [448, 182] on span "[STREET_ADDRESS][US_STATE]" at bounding box center [472, 182] width 64 height 6
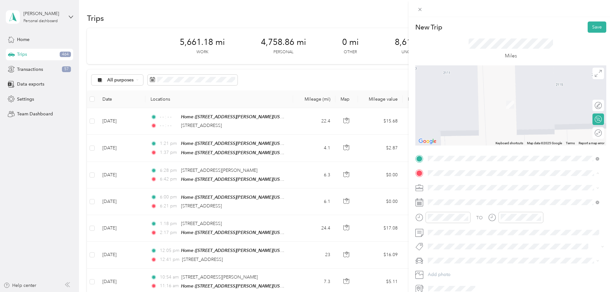
click at [443, 203] on div "Home [STREET_ADDRESS][PERSON_NAME][US_STATE]" at bounding box center [490, 202] width 100 height 13
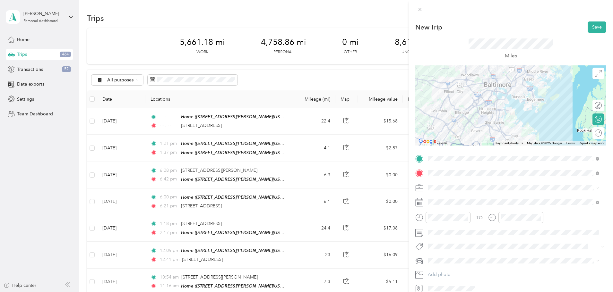
click at [434, 201] on li "Work" at bounding box center [514, 198] width 176 height 11
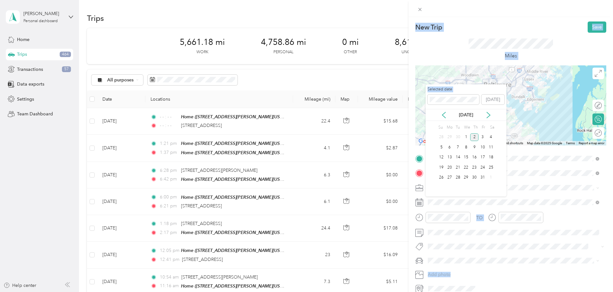
click at [407, 292] on div "New Trip Save This trip cannot be edited because it is either under review, app…" at bounding box center [305, 292] width 610 height 0
click at [414, 292] on div "New Trip Save This trip cannot be edited because it is either under review, app…" at bounding box center [305, 292] width 610 height 0
click at [485, 147] on div "8" at bounding box center [482, 147] width 8 height 8
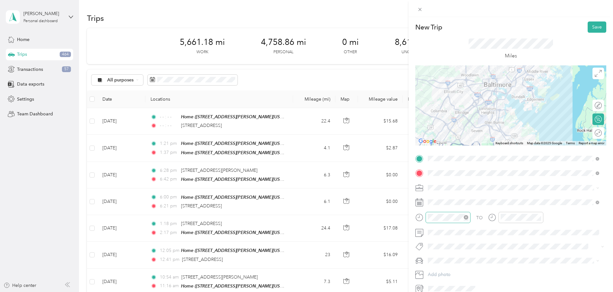
click at [466, 219] on icon "close-circle" at bounding box center [466, 217] width 4 height 4
click at [540, 218] on icon "close-circle" at bounding box center [539, 217] width 4 height 4
click at [592, 24] on button "Save" at bounding box center [597, 27] width 19 height 11
